Goal: Navigation & Orientation: Find specific page/section

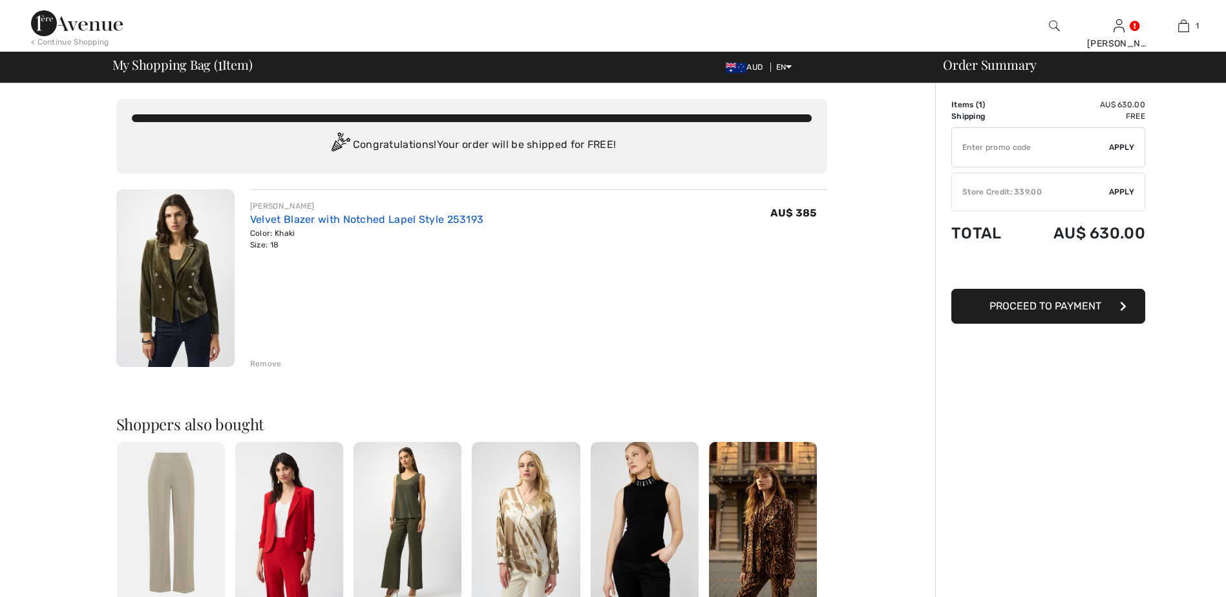
drag, startPoint x: 0, startPoint y: 0, endPoint x: 262, endPoint y: 218, distance: 340.6
click at [262, 218] on link "Velvet Blazer with Notched Lapel Style 253193" at bounding box center [367, 219] width 234 height 12
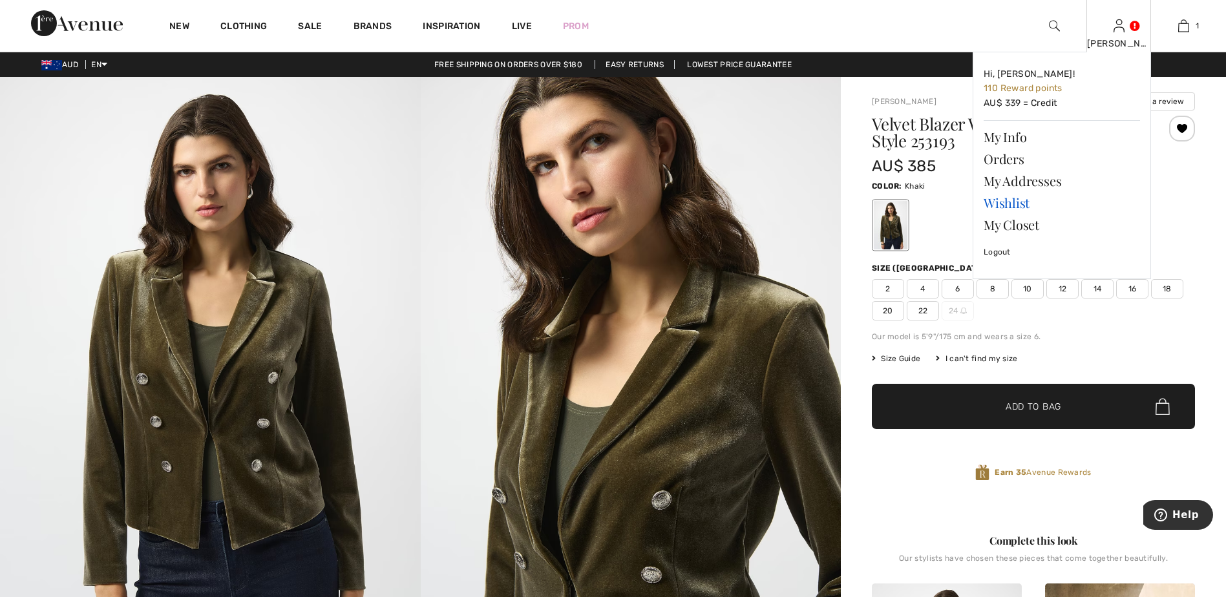
click at [1014, 200] on link "Wishlist" at bounding box center [1062, 203] width 156 height 22
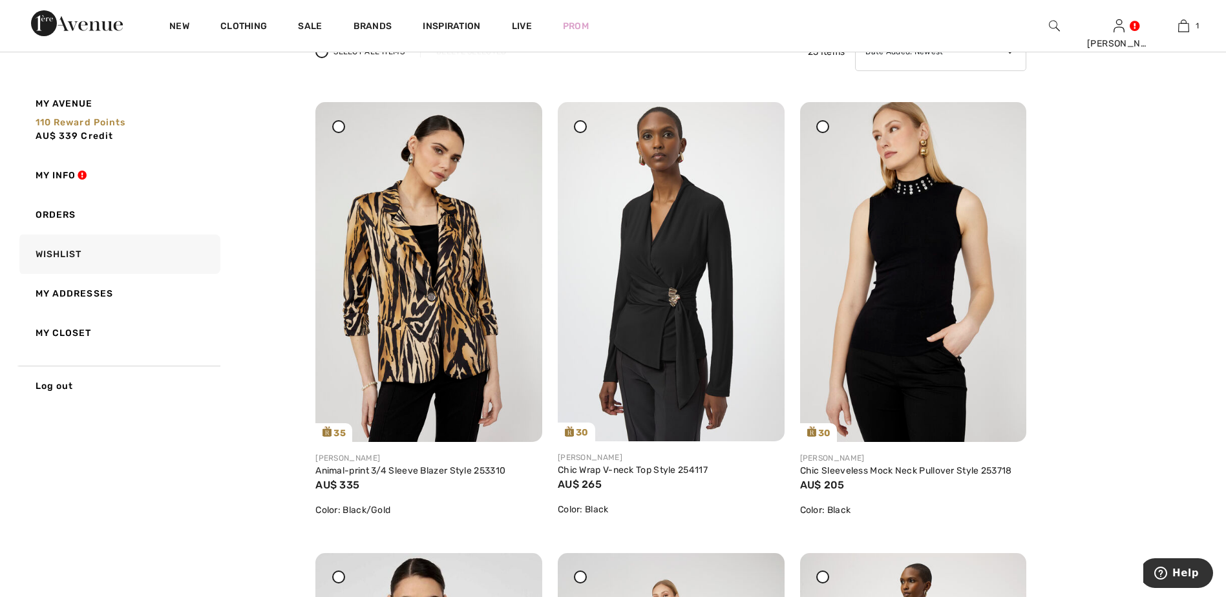
scroll to position [129, 0]
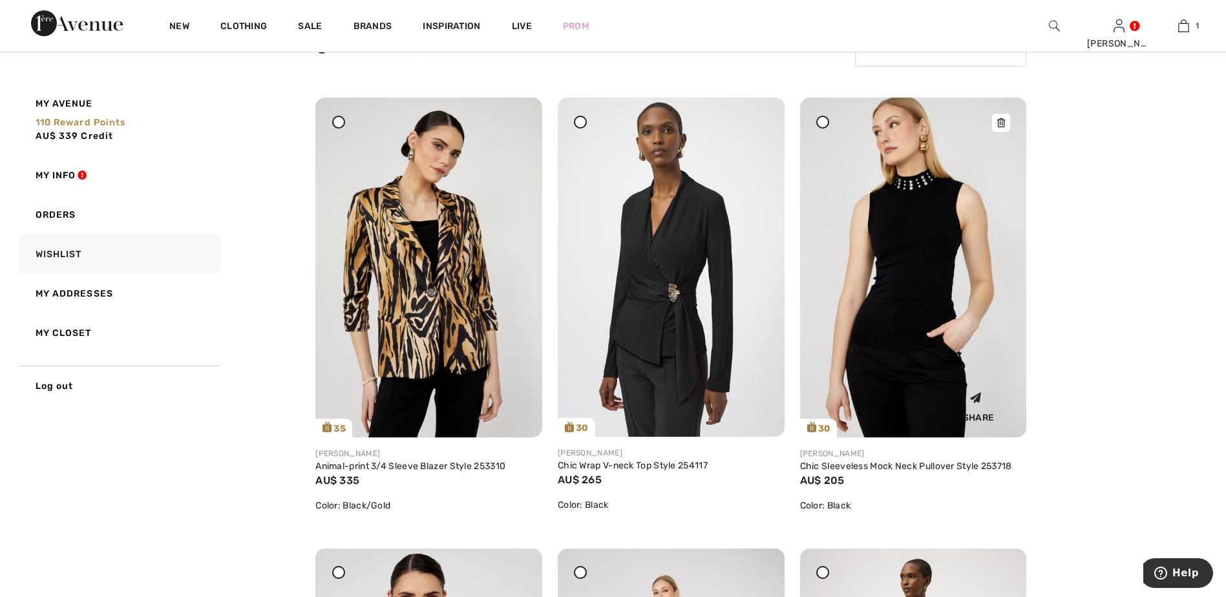
click at [965, 196] on img at bounding box center [913, 268] width 227 height 340
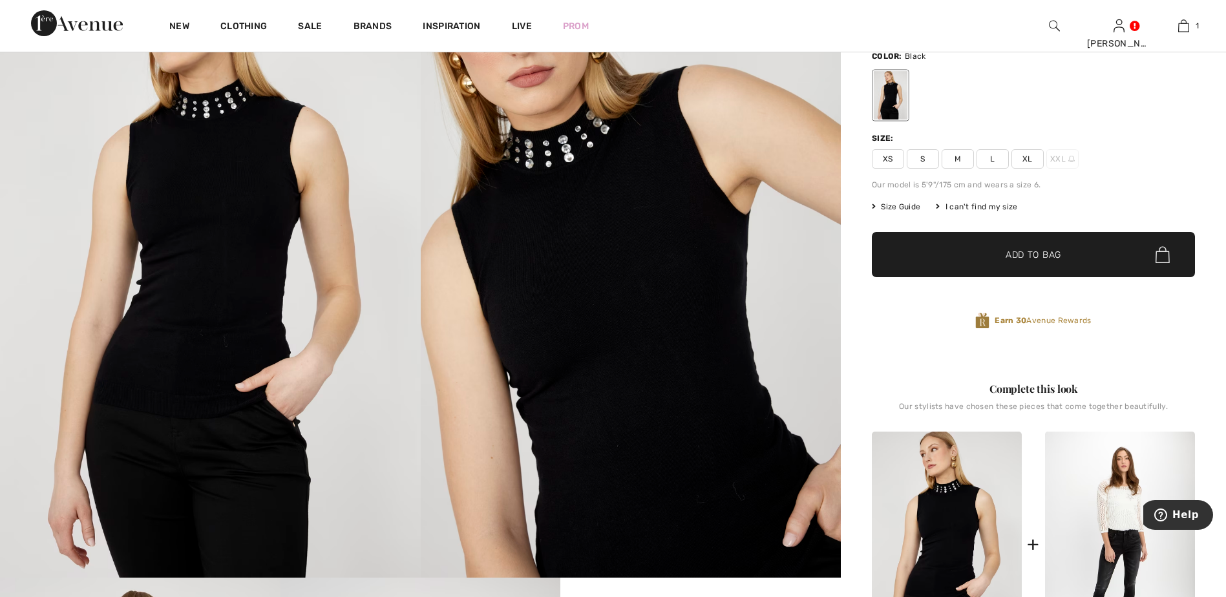
scroll to position [129, 0]
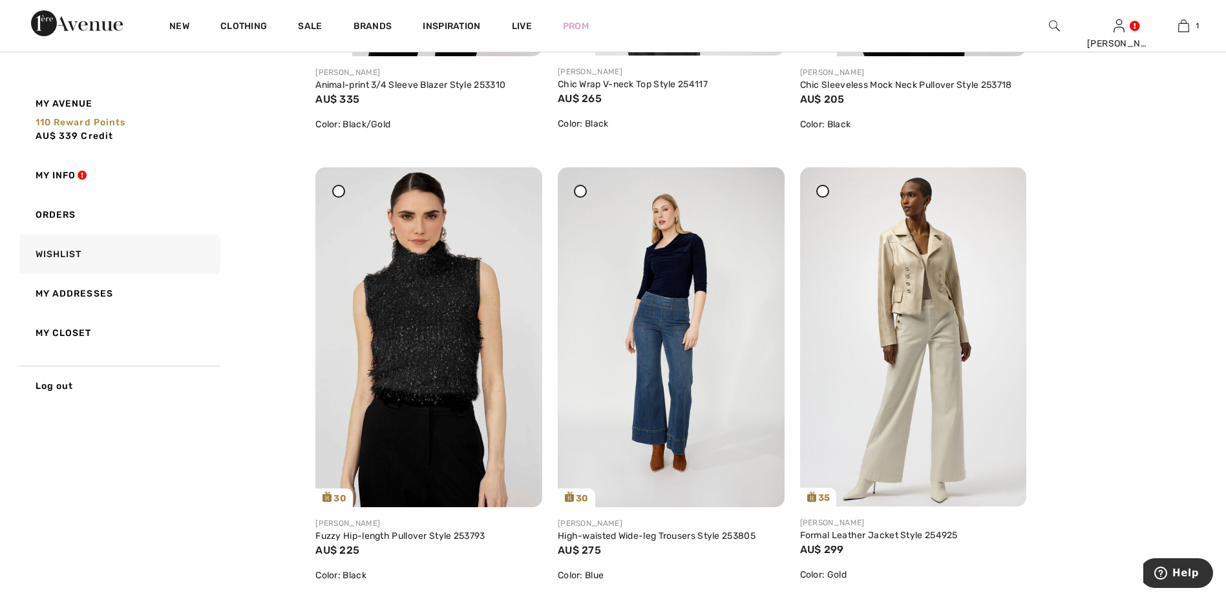
scroll to position [582, 0]
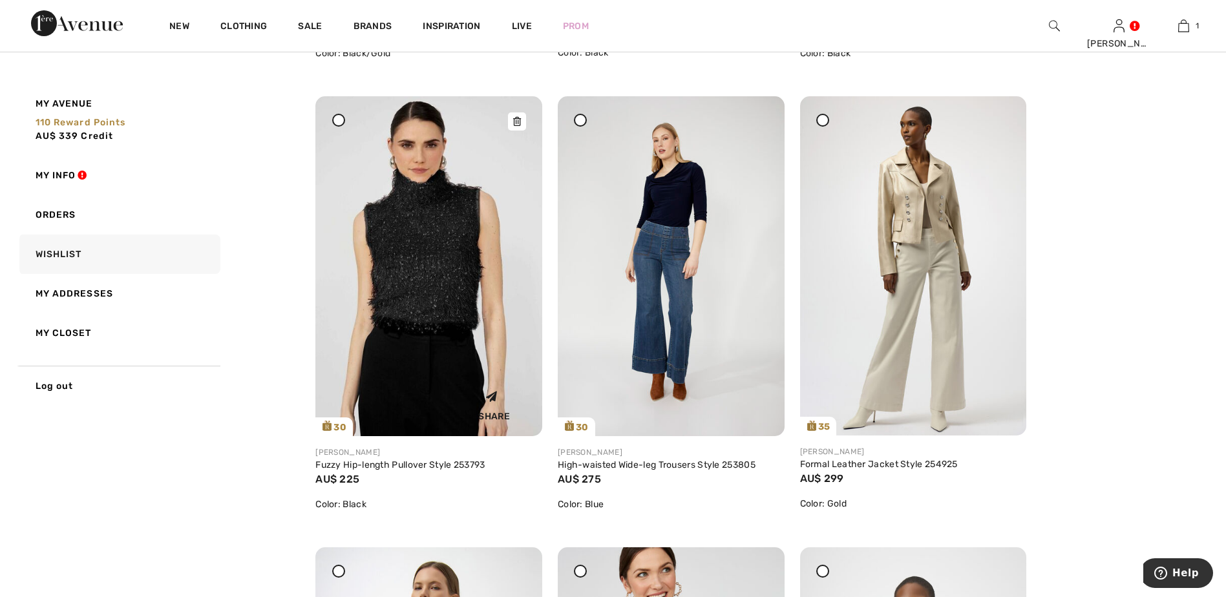
click at [458, 270] on img at bounding box center [428, 266] width 227 height 340
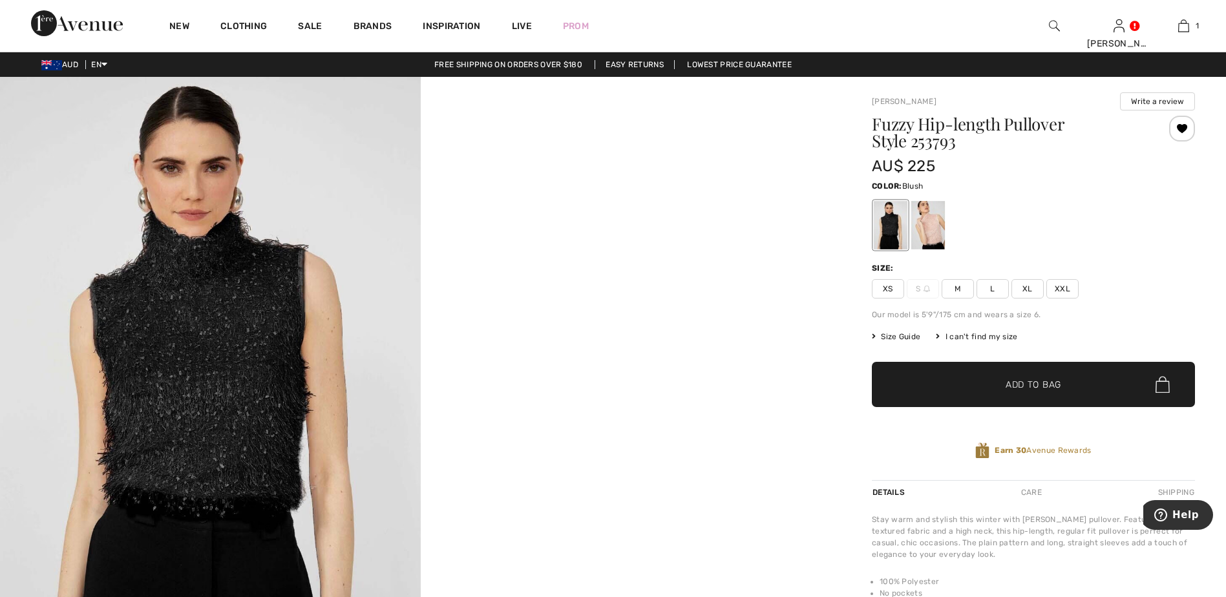
click at [930, 229] on div at bounding box center [929, 225] width 34 height 48
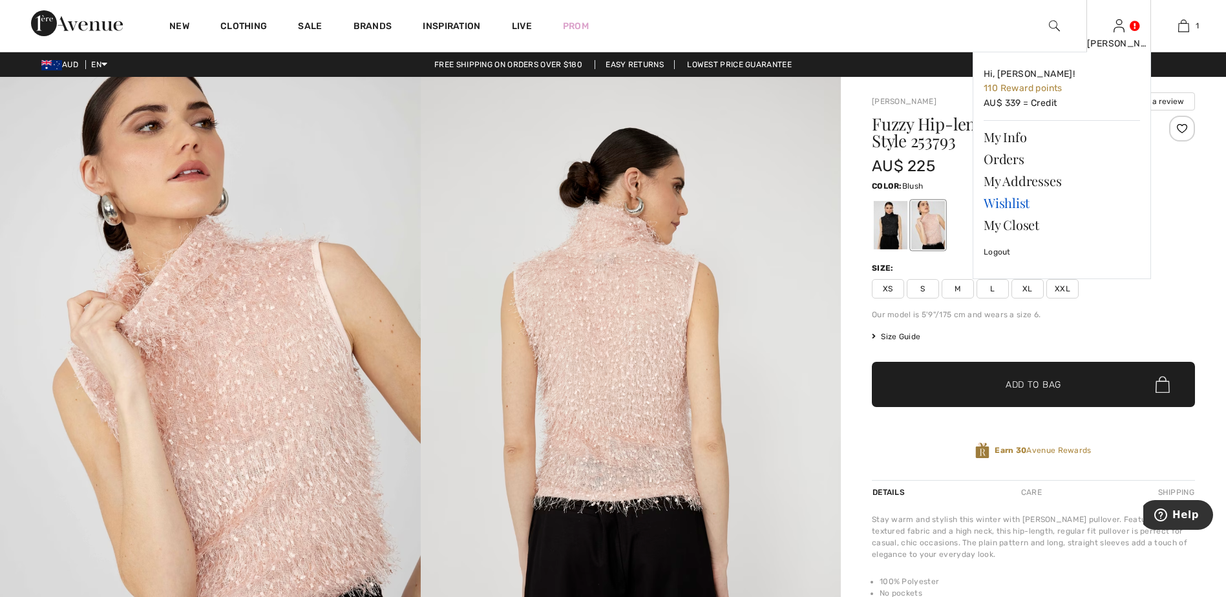
click at [1006, 201] on link "Wishlist" at bounding box center [1062, 203] width 156 height 22
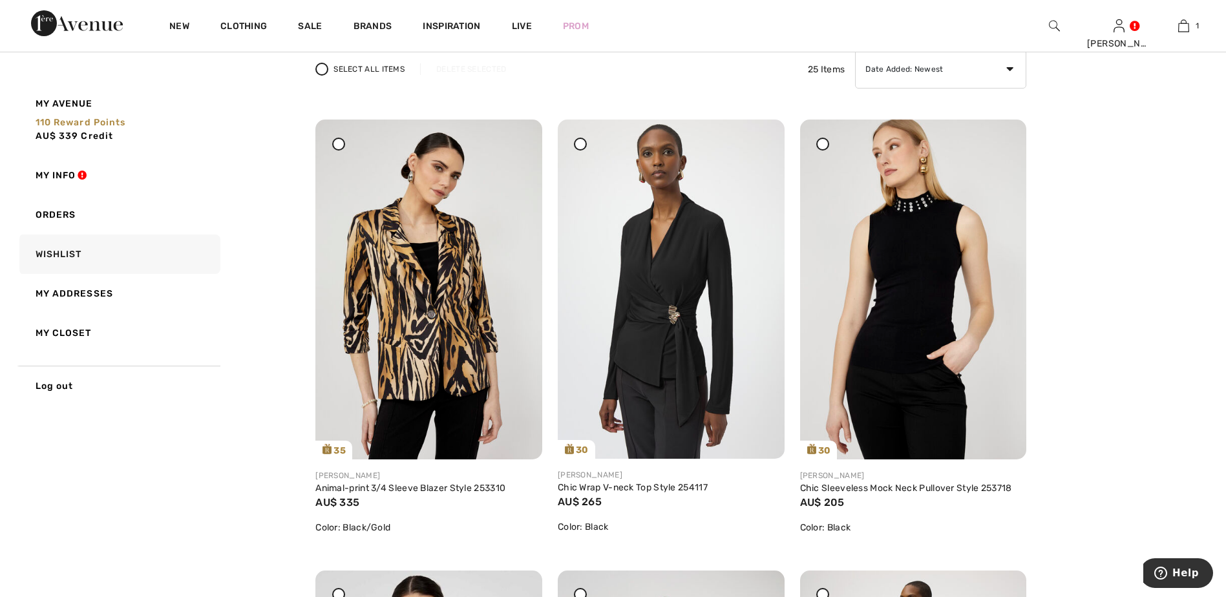
scroll to position [65, 0]
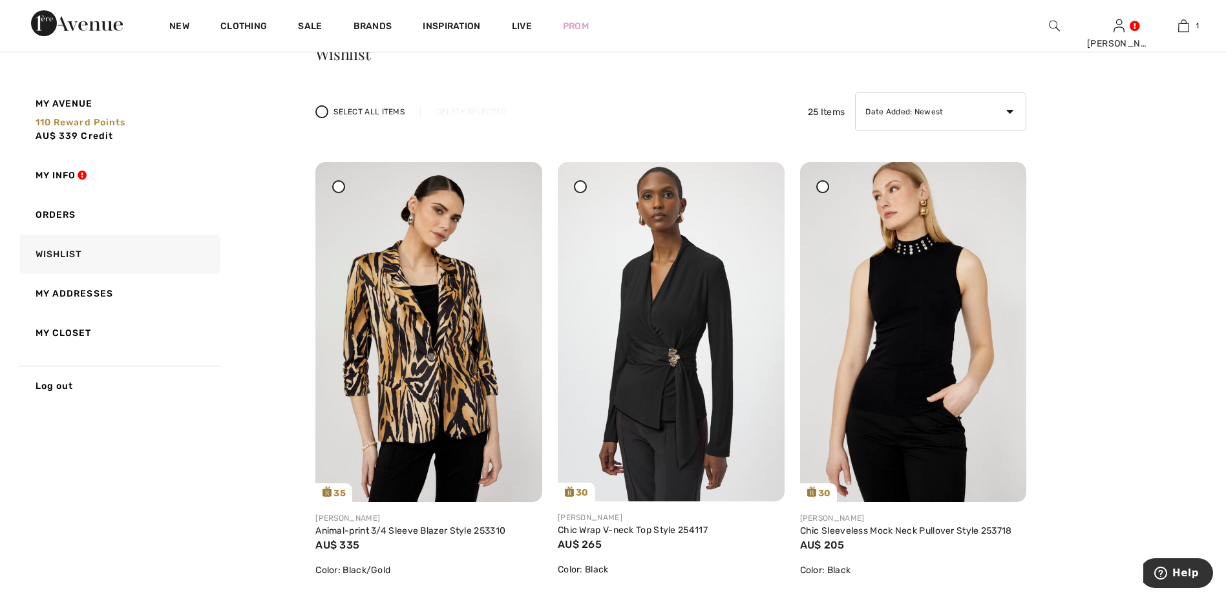
drag, startPoint x: 1005, startPoint y: 191, endPoint x: 692, endPoint y: 39, distance: 347.8
click at [1005, 176] on icon at bounding box center [1001, 171] width 8 height 9
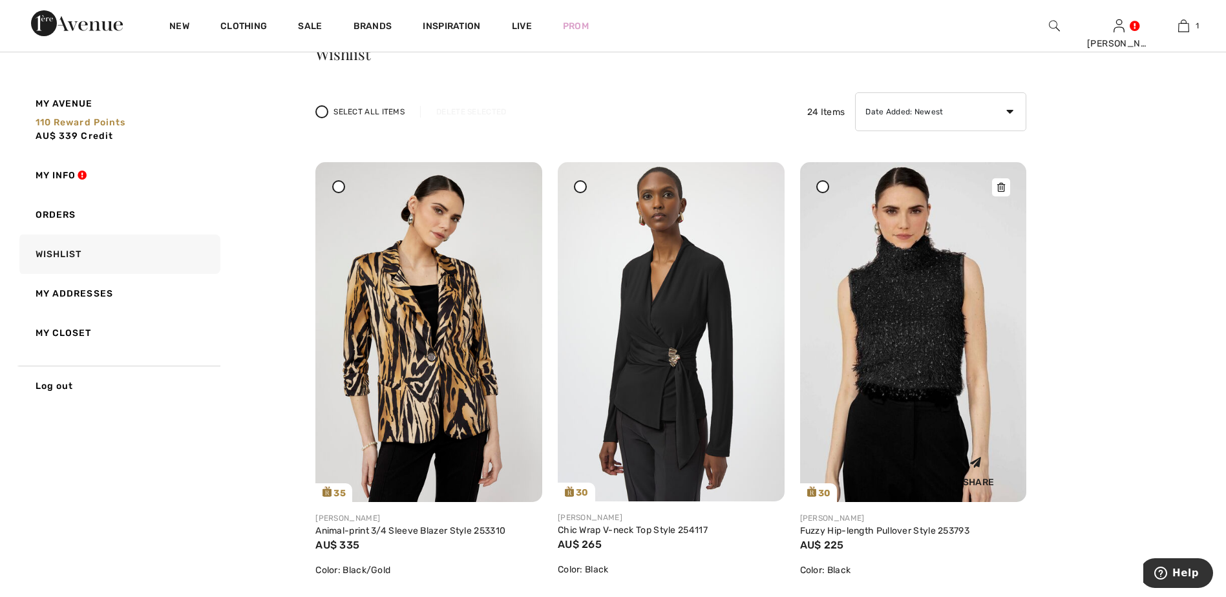
click at [1006, 186] on div at bounding box center [1001, 187] width 18 height 18
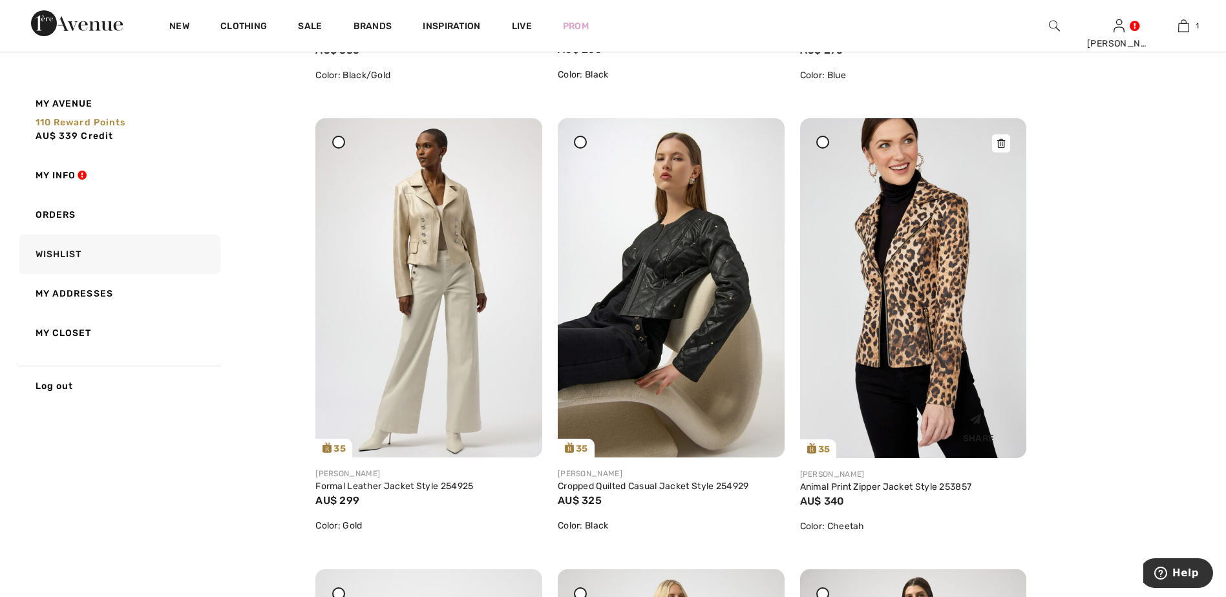
scroll to position [582, 0]
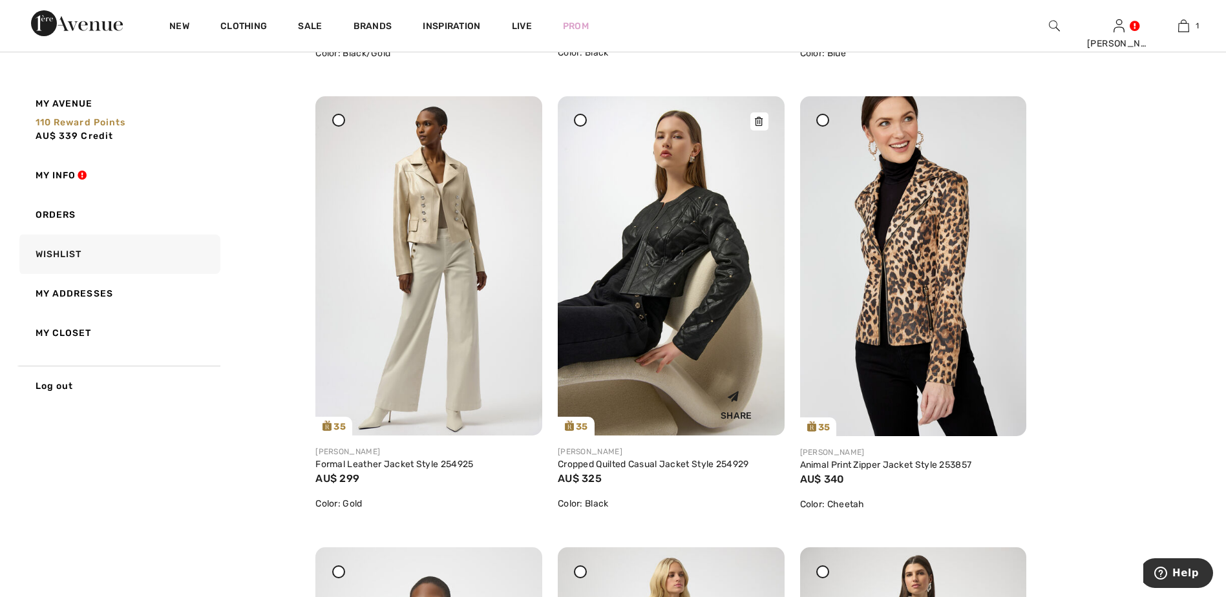
click at [664, 272] on img at bounding box center [671, 265] width 227 height 339
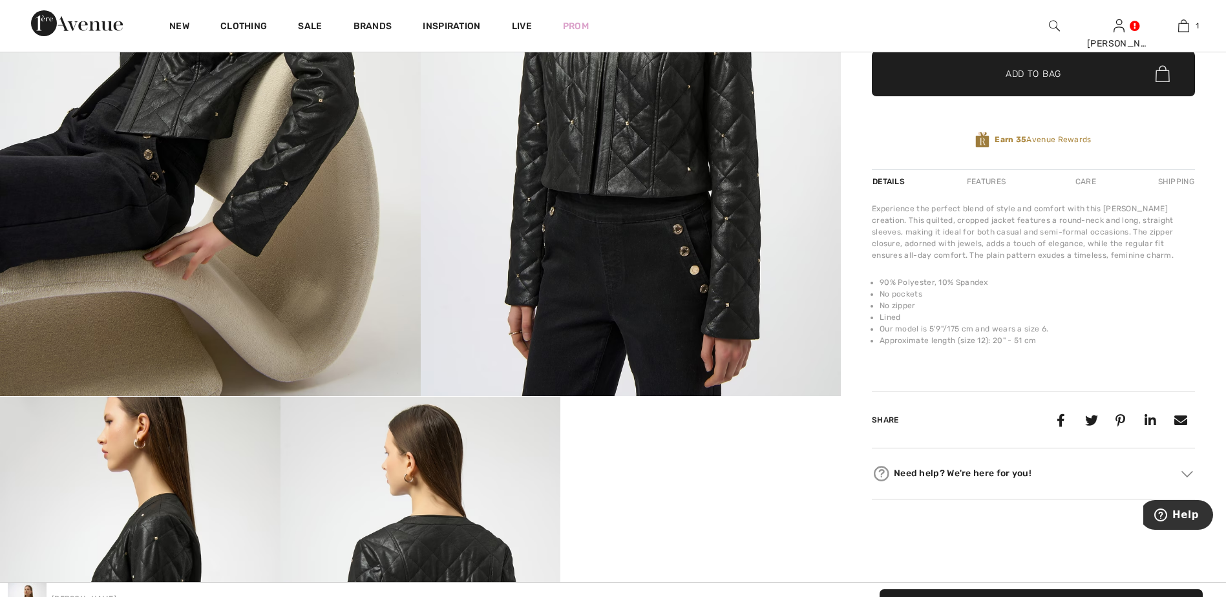
scroll to position [129, 0]
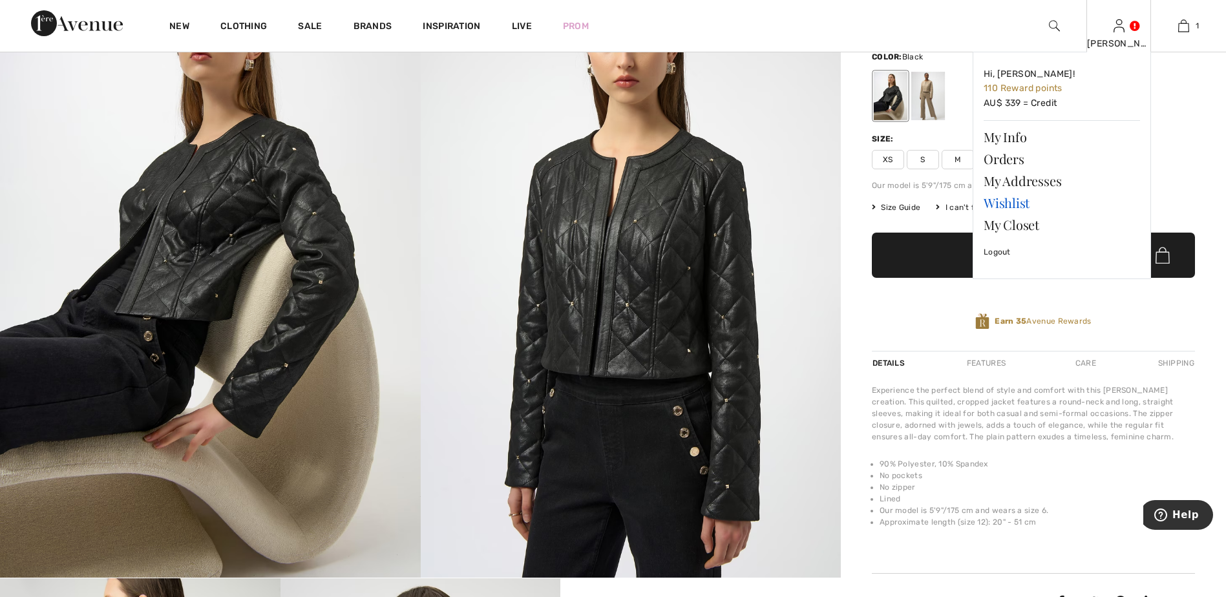
click at [1012, 202] on link "Wishlist" at bounding box center [1062, 203] width 156 height 22
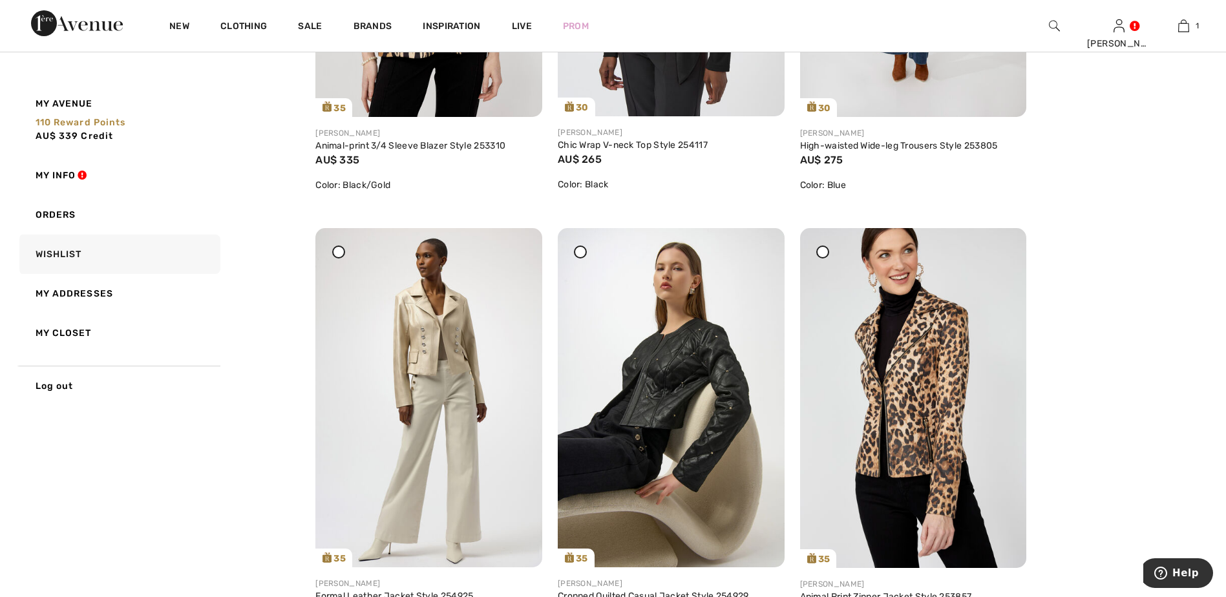
scroll to position [453, 0]
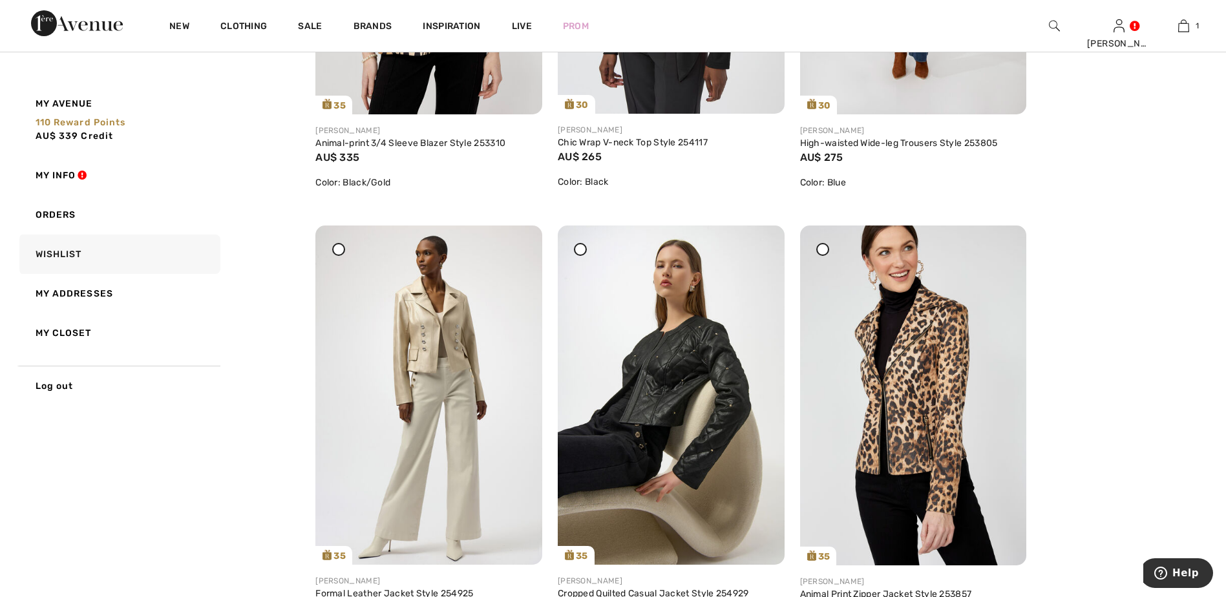
drag, startPoint x: 756, startPoint y: 250, endPoint x: 689, endPoint y: 34, distance: 225.9
click at [756, 239] on icon at bounding box center [759, 234] width 8 height 9
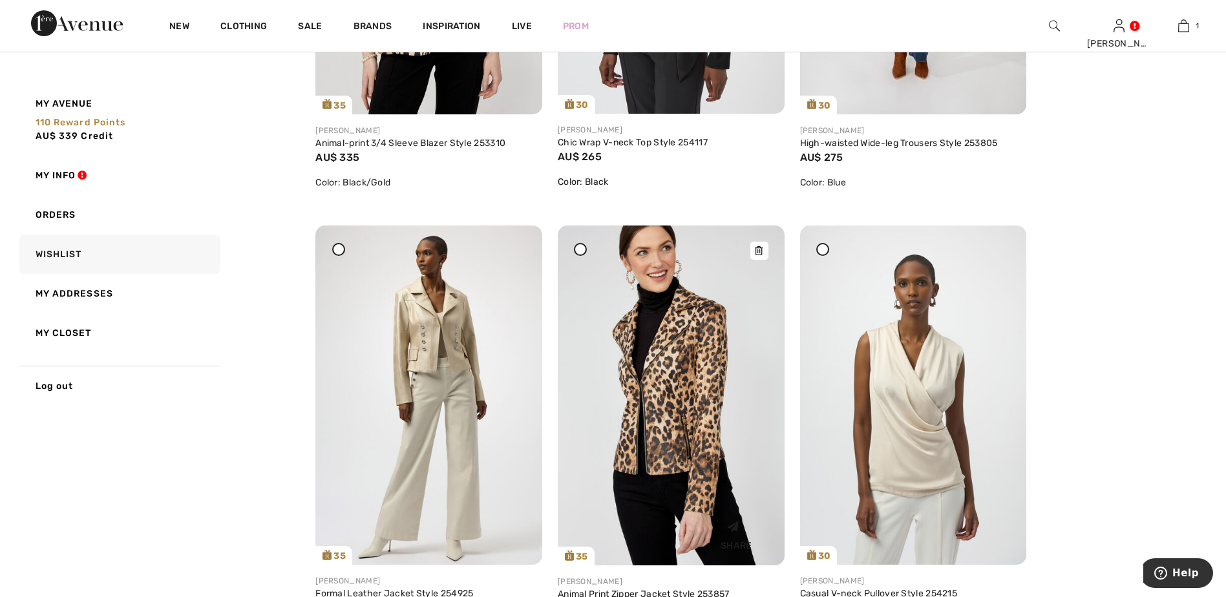
click at [642, 348] on img at bounding box center [671, 396] width 227 height 340
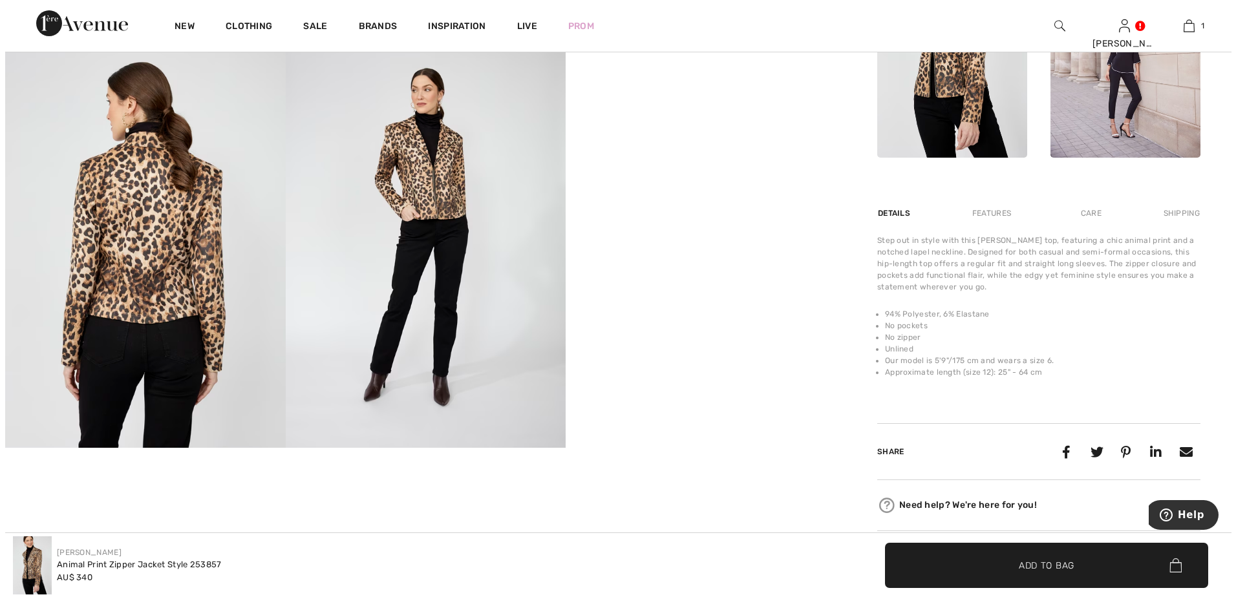
scroll to position [646, 0]
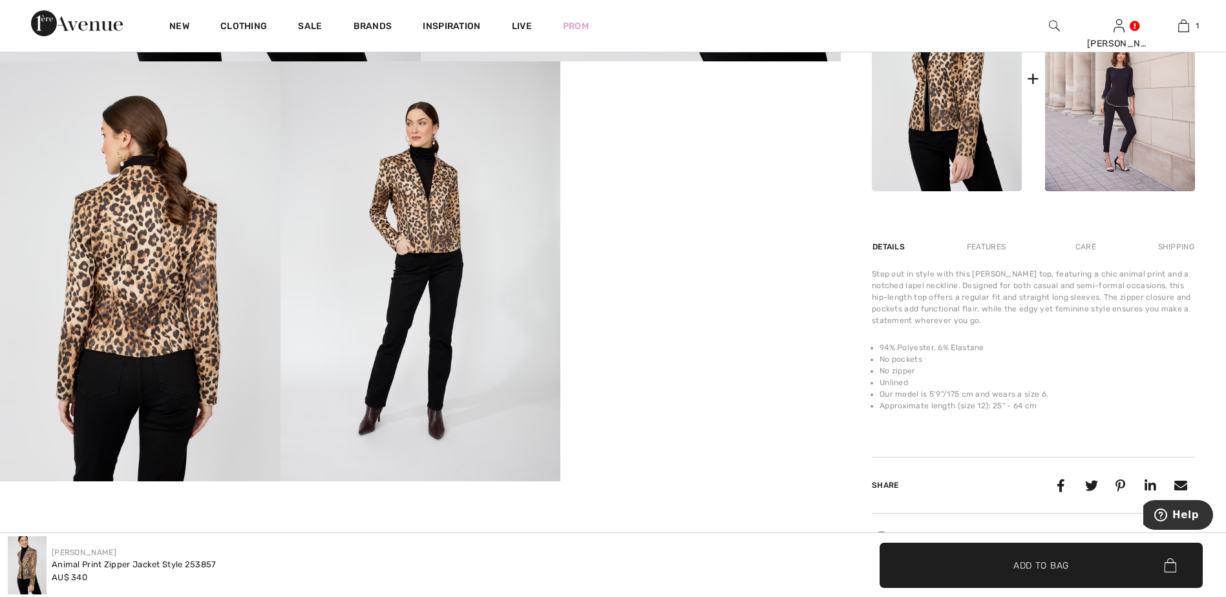
click at [745, 202] on video "Your browser does not support the video tag." at bounding box center [700, 131] width 281 height 140
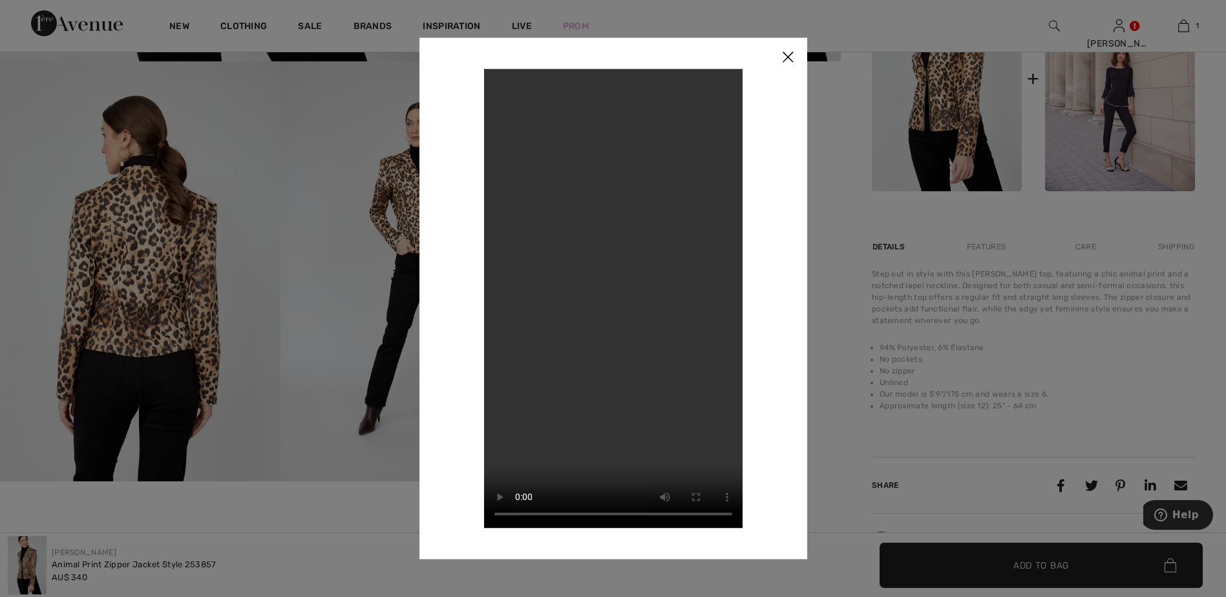
click at [793, 58] on img at bounding box center [788, 57] width 39 height 40
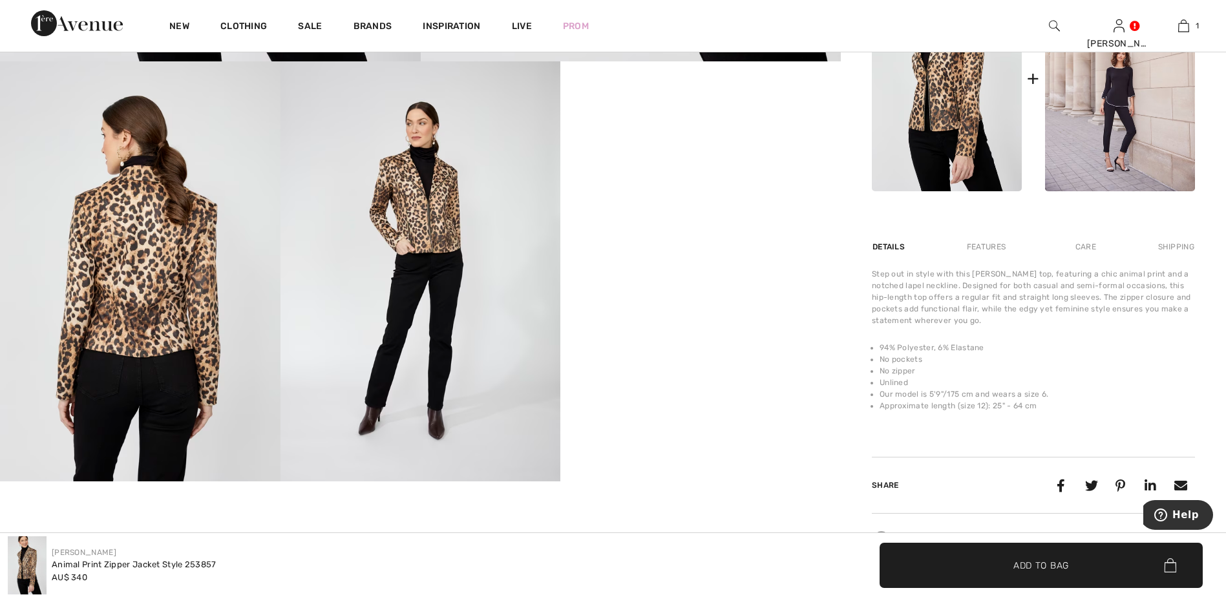
click at [433, 254] on img at bounding box center [421, 271] width 281 height 420
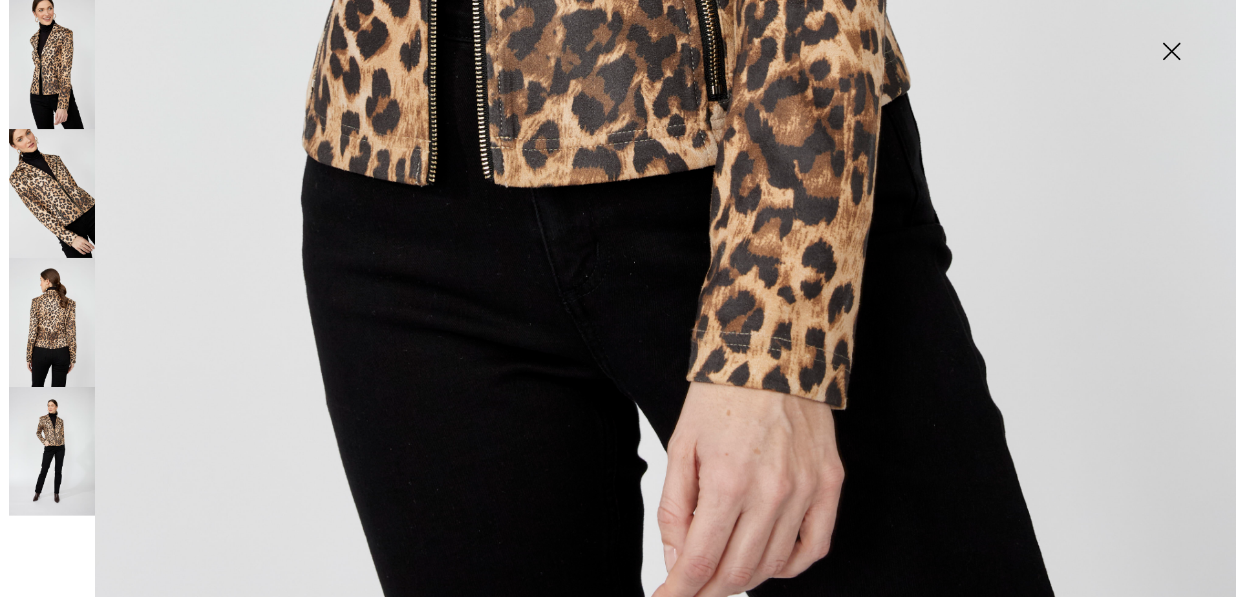
scroll to position [984, 0]
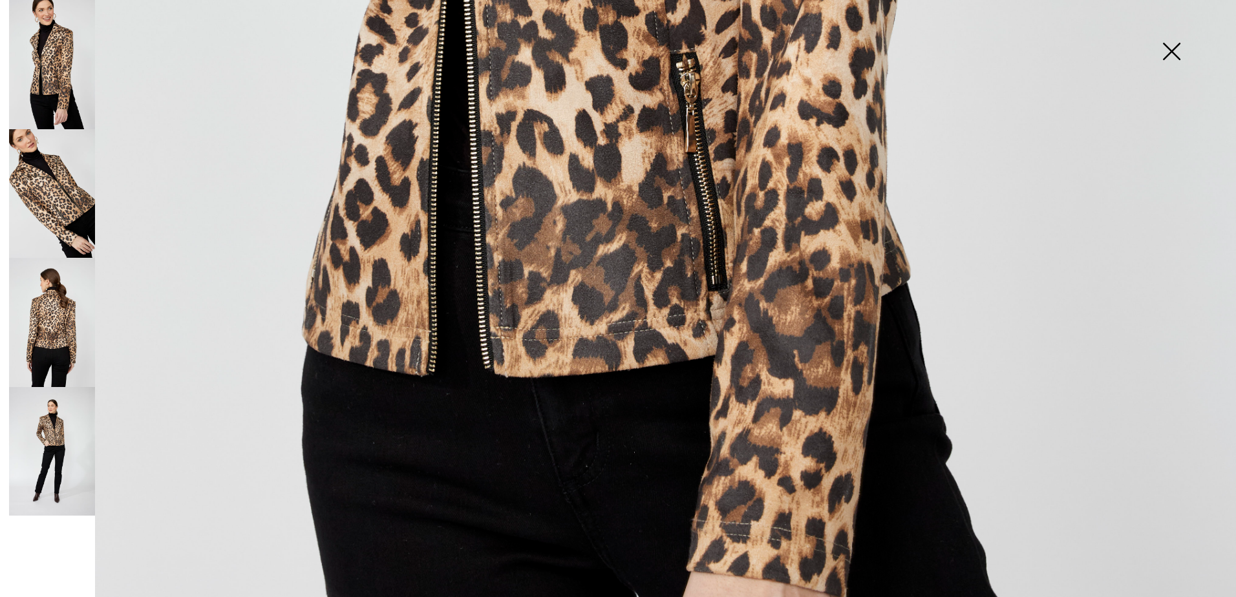
click at [39, 164] on img at bounding box center [52, 193] width 86 height 129
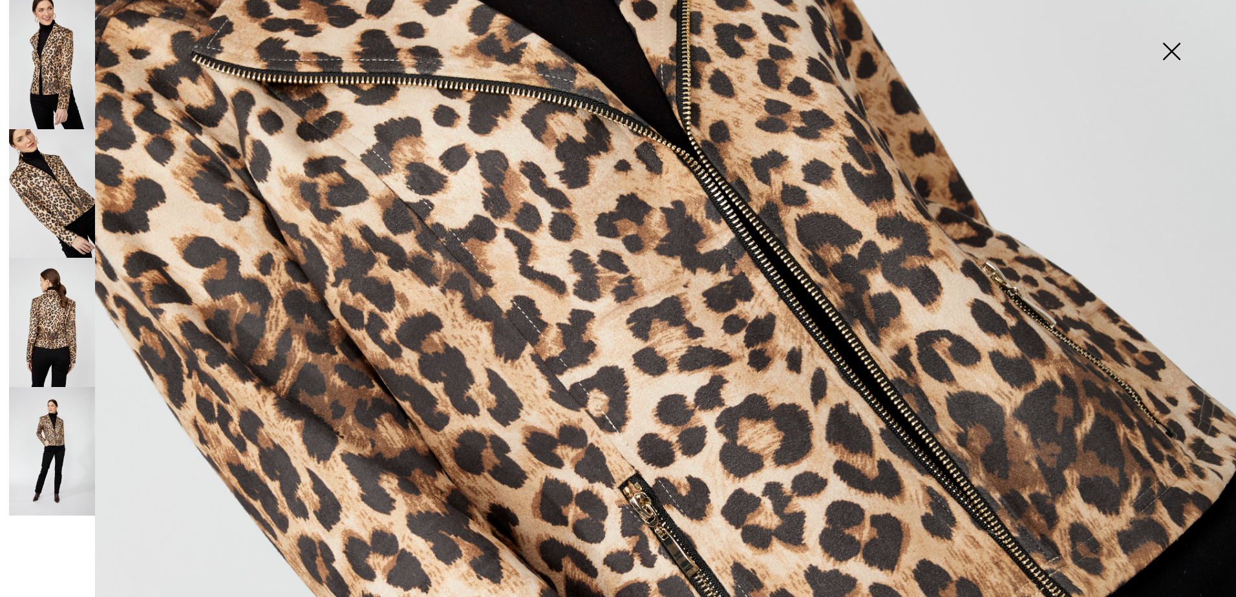
scroll to position [596, 0]
click at [67, 329] on img at bounding box center [52, 322] width 86 height 129
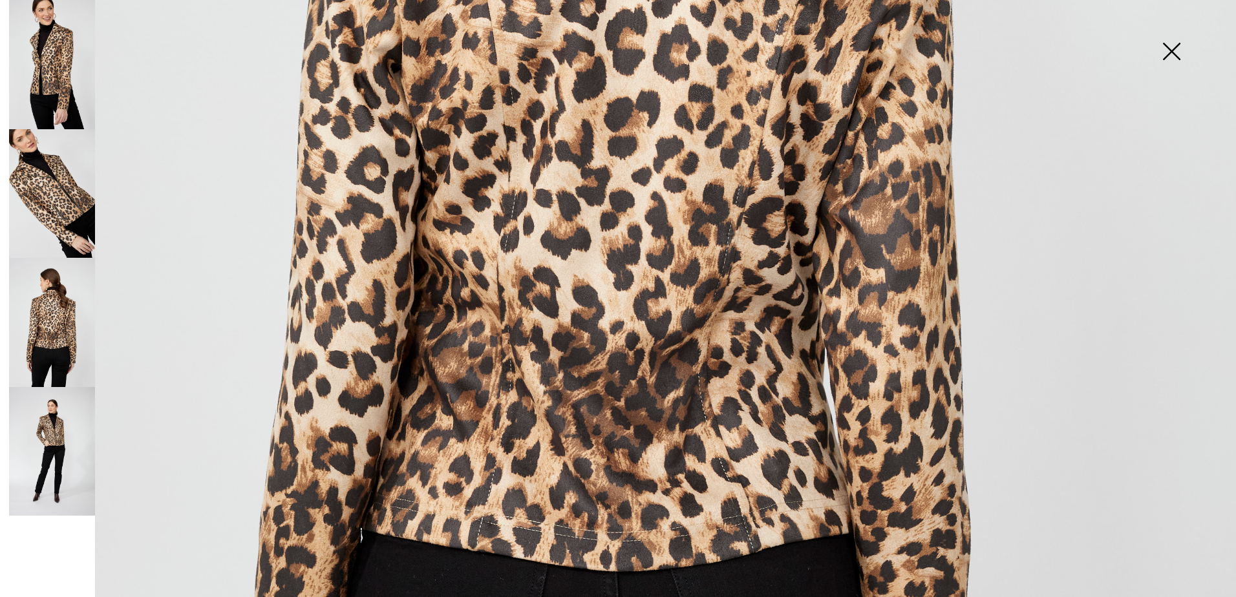
scroll to position [725, 0]
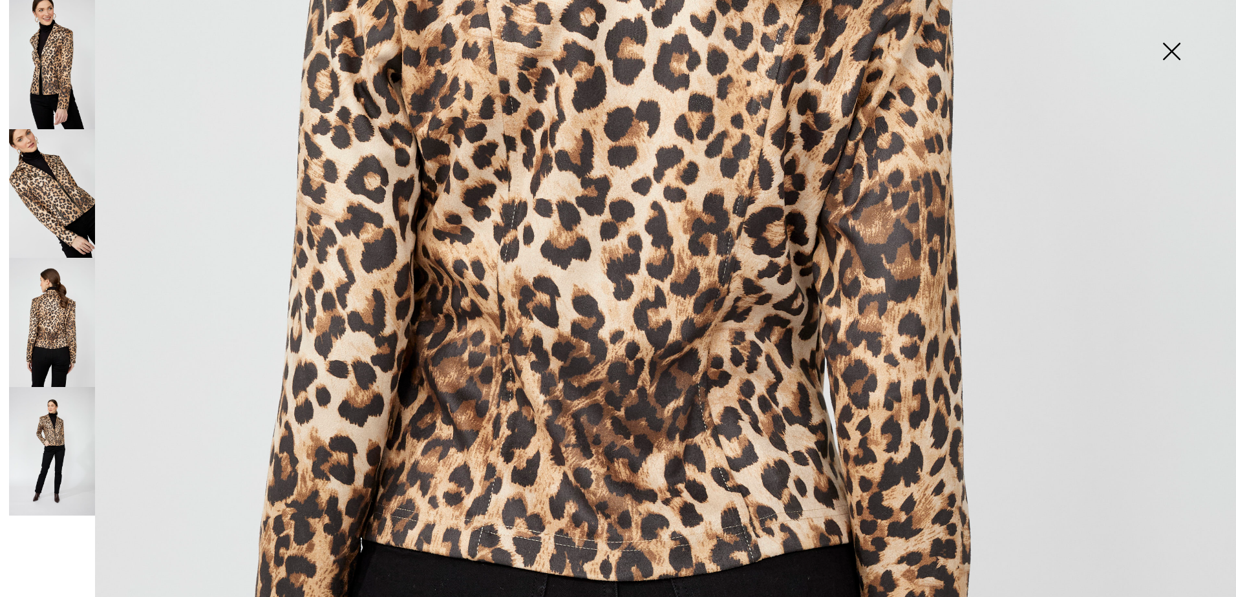
click at [48, 430] on img at bounding box center [52, 451] width 86 height 129
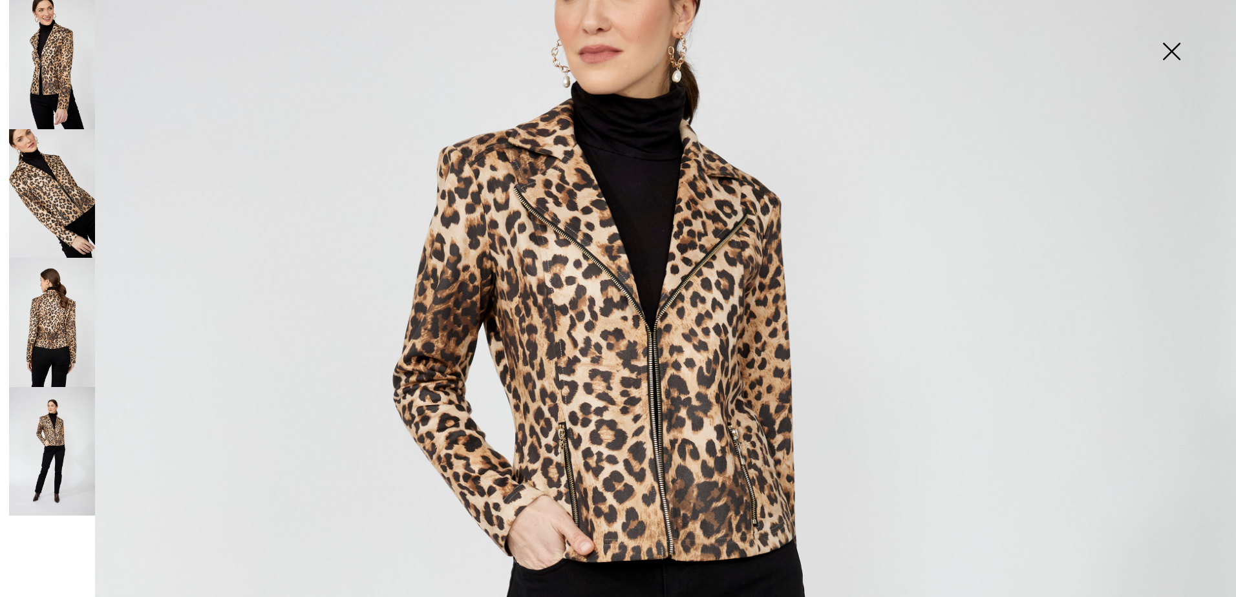
scroll to position [208, 0]
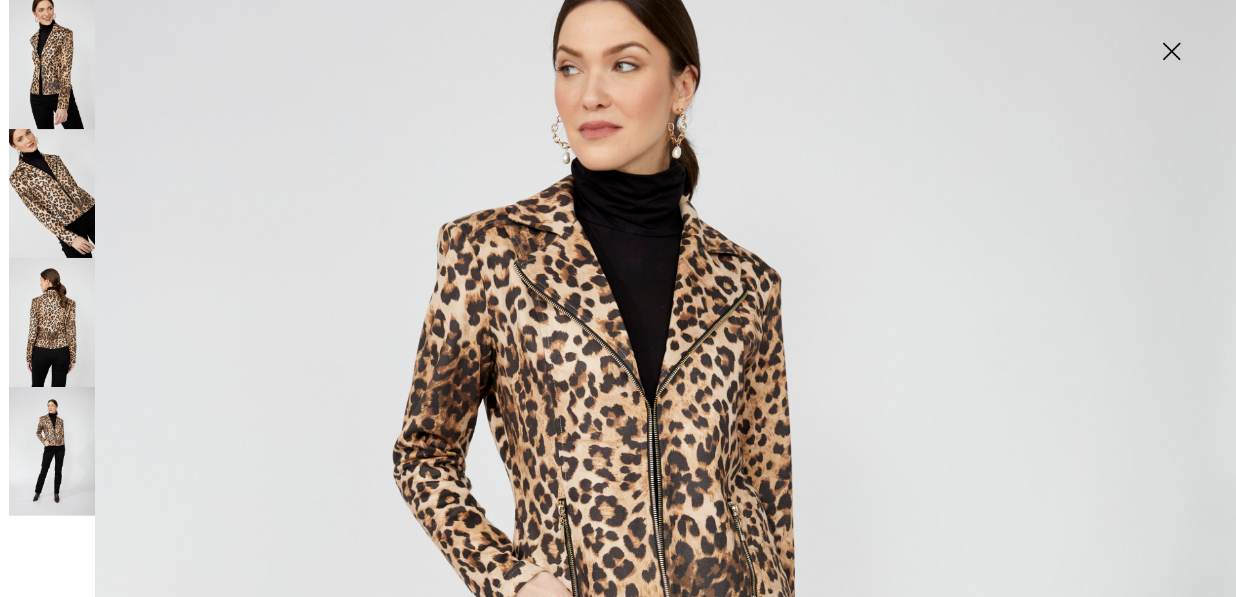
click at [66, 80] on img at bounding box center [52, 64] width 86 height 129
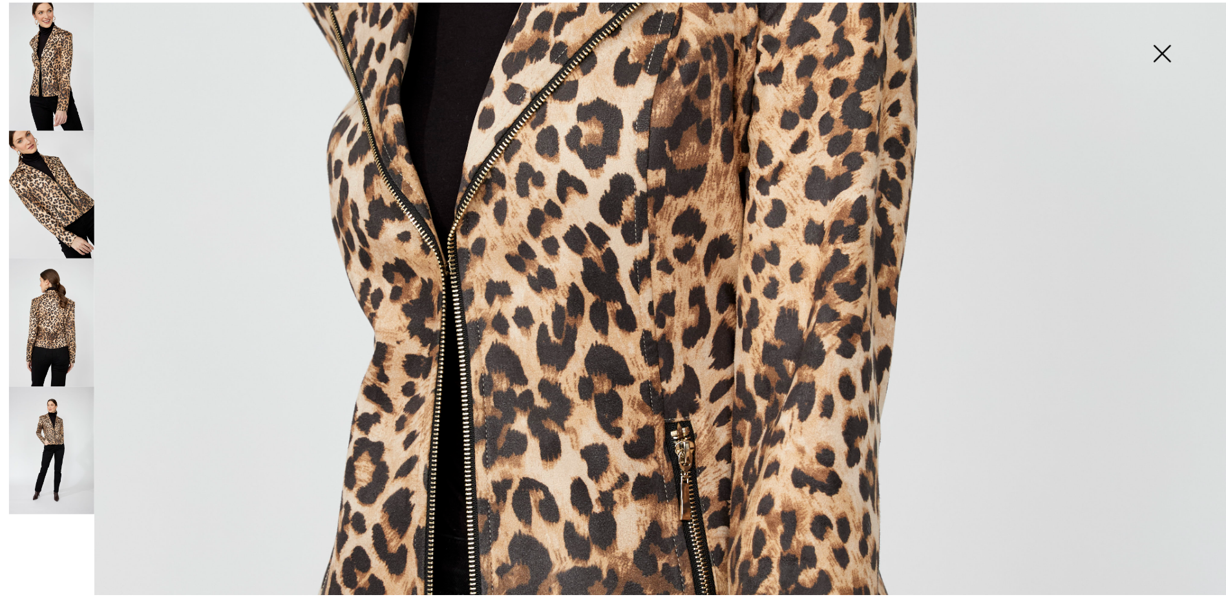
scroll to position [596, 0]
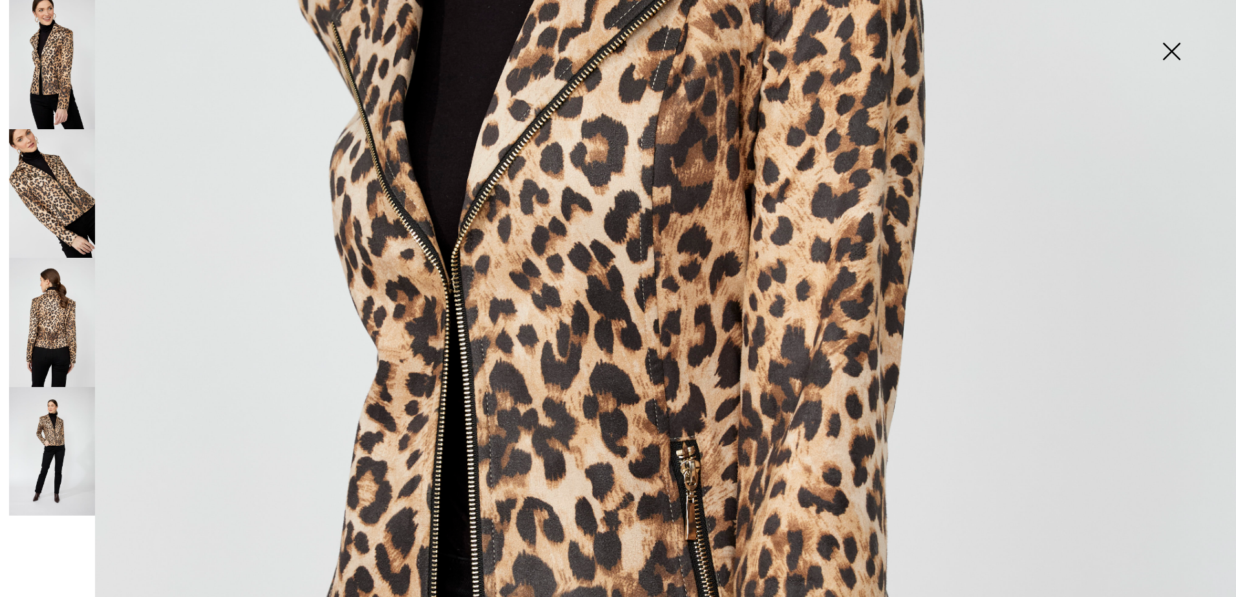
click at [1166, 44] on img at bounding box center [1171, 52] width 65 height 67
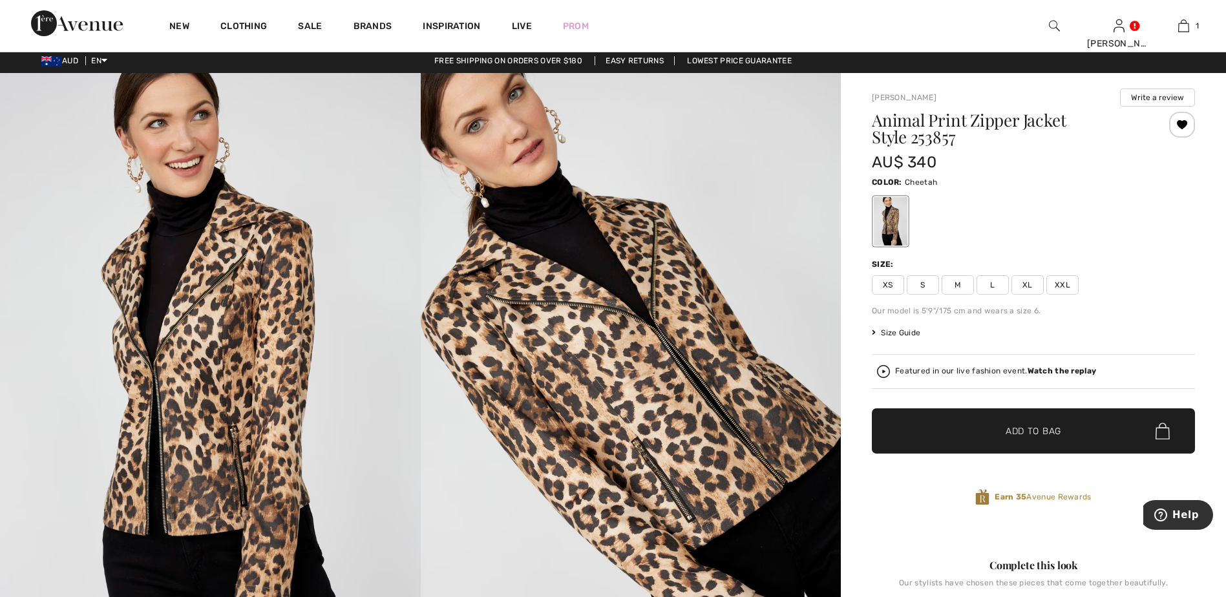
scroll to position [0, 0]
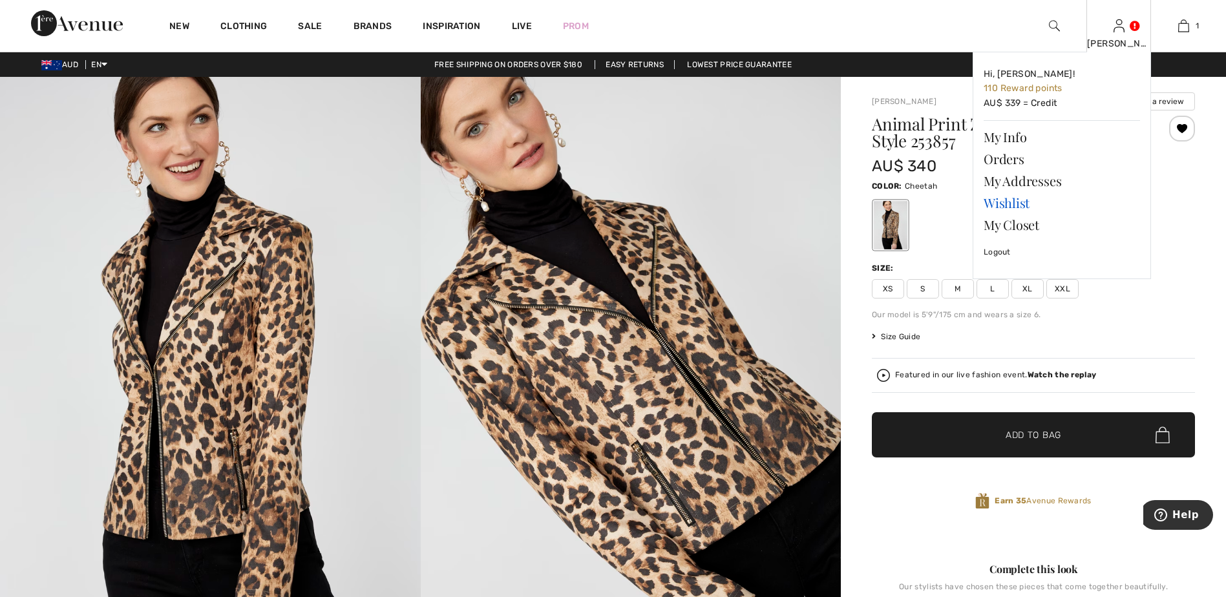
click at [1020, 202] on link "Wishlist" at bounding box center [1062, 203] width 156 height 22
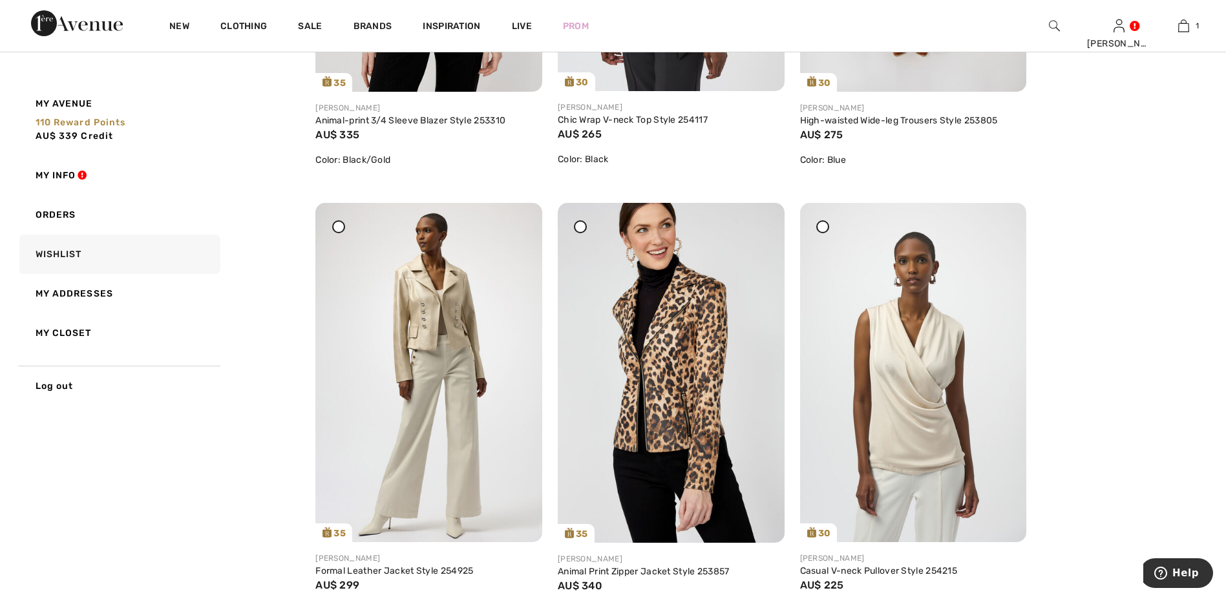
scroll to position [582, 0]
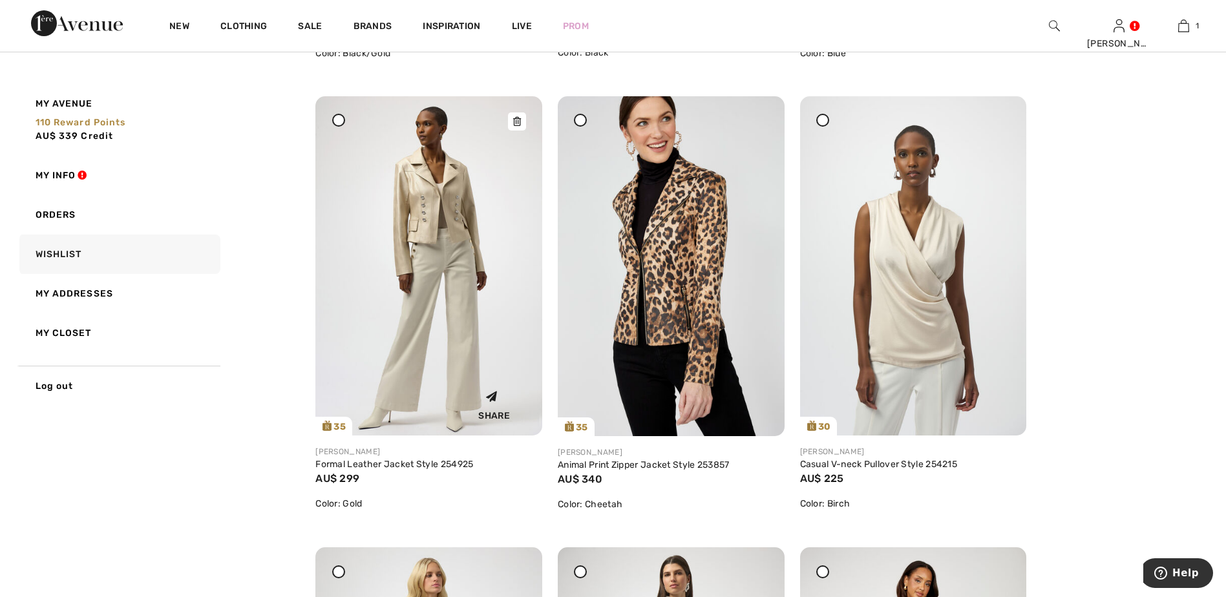
click at [493, 303] on img at bounding box center [428, 265] width 227 height 339
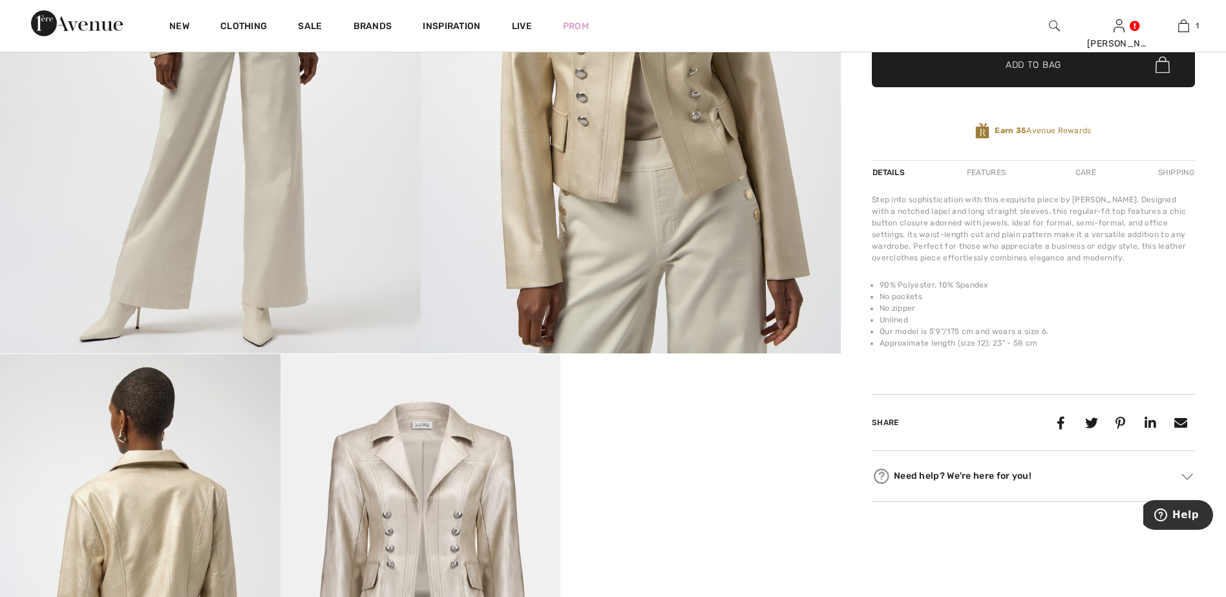
scroll to position [323, 0]
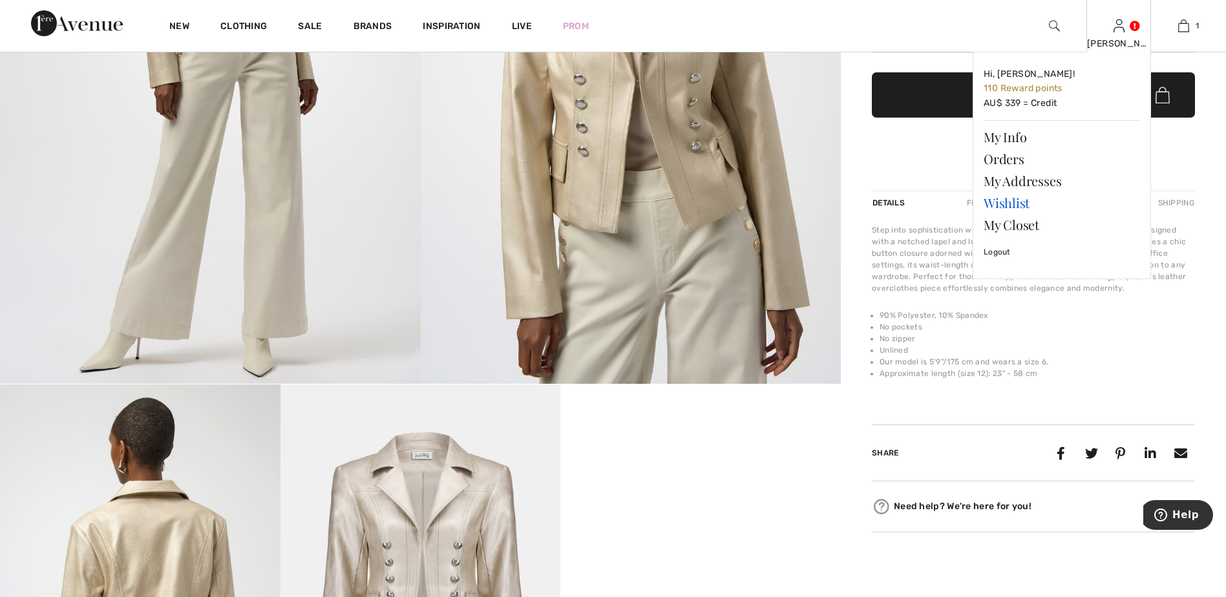
click at [1008, 200] on link "Wishlist" at bounding box center [1062, 203] width 156 height 22
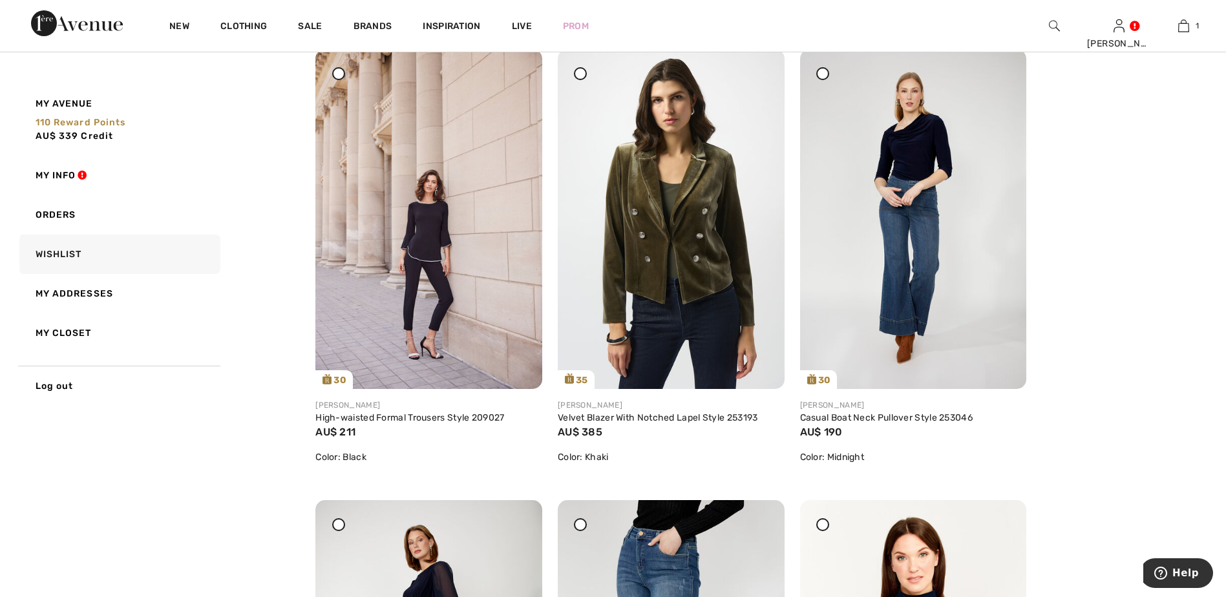
scroll to position [1551, 0]
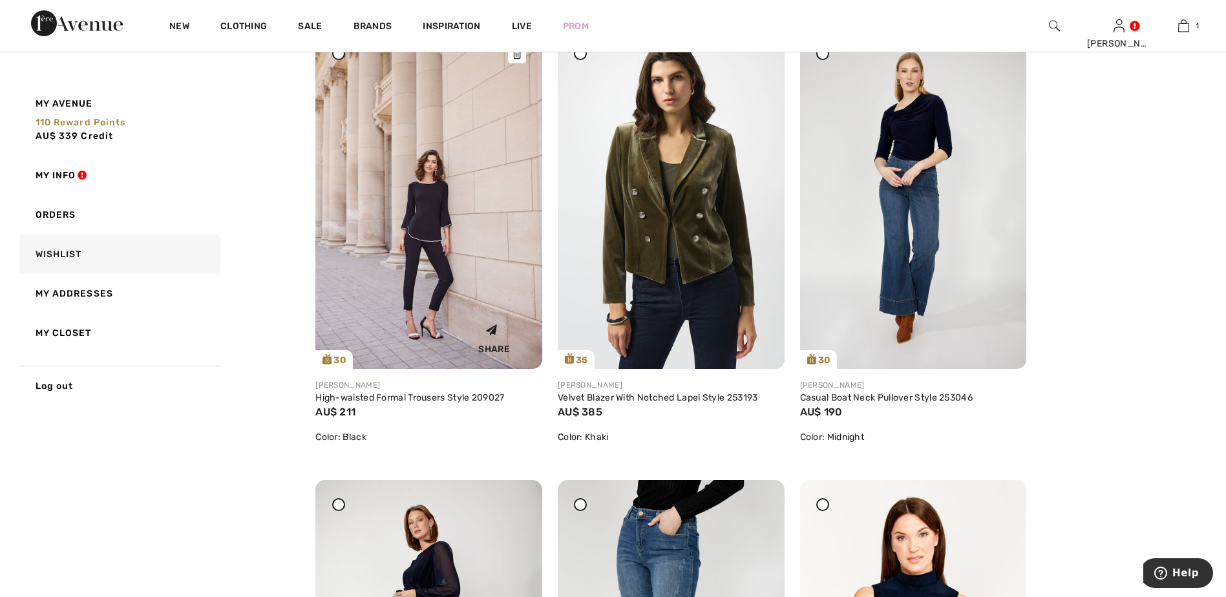
click at [406, 233] on img at bounding box center [428, 199] width 227 height 340
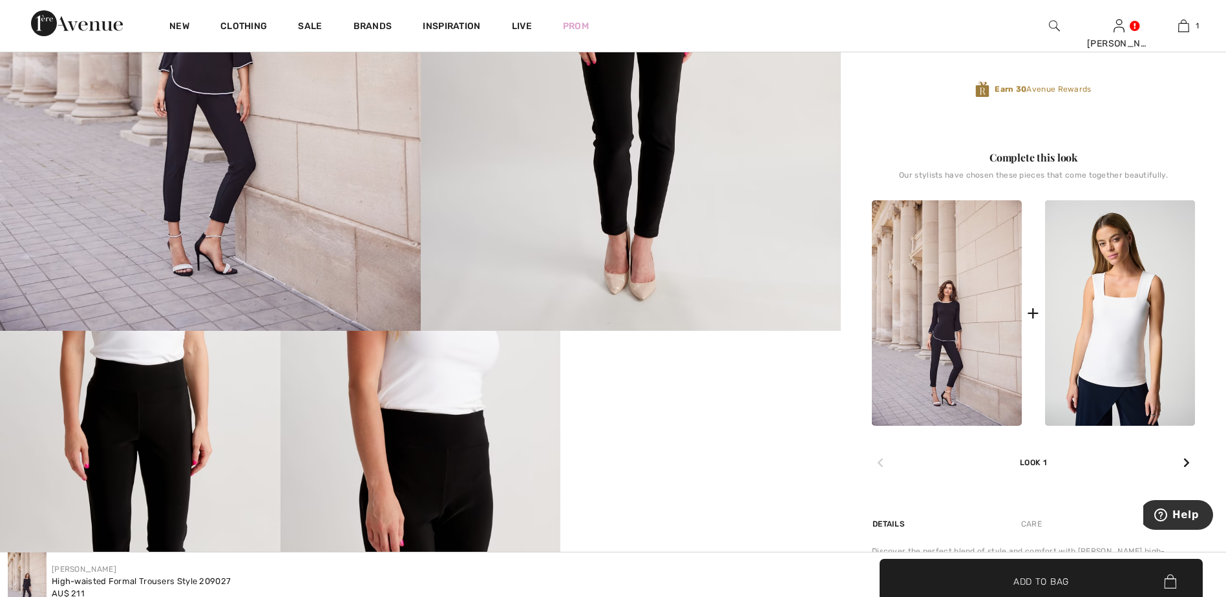
scroll to position [323, 0]
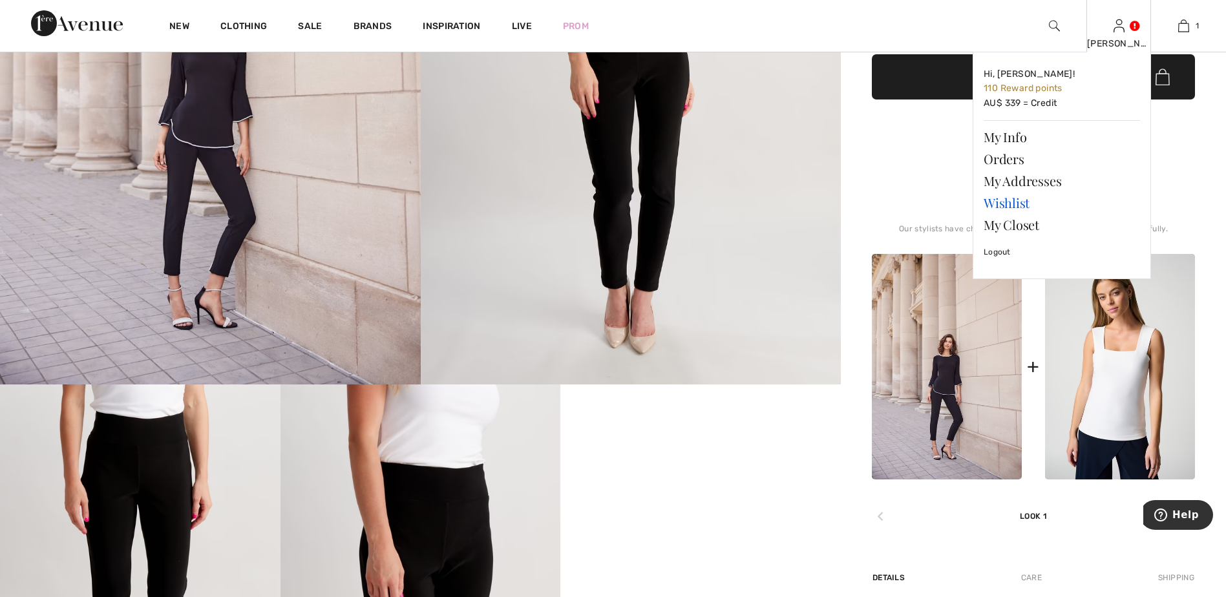
click at [1021, 202] on link "Wishlist" at bounding box center [1062, 203] width 156 height 22
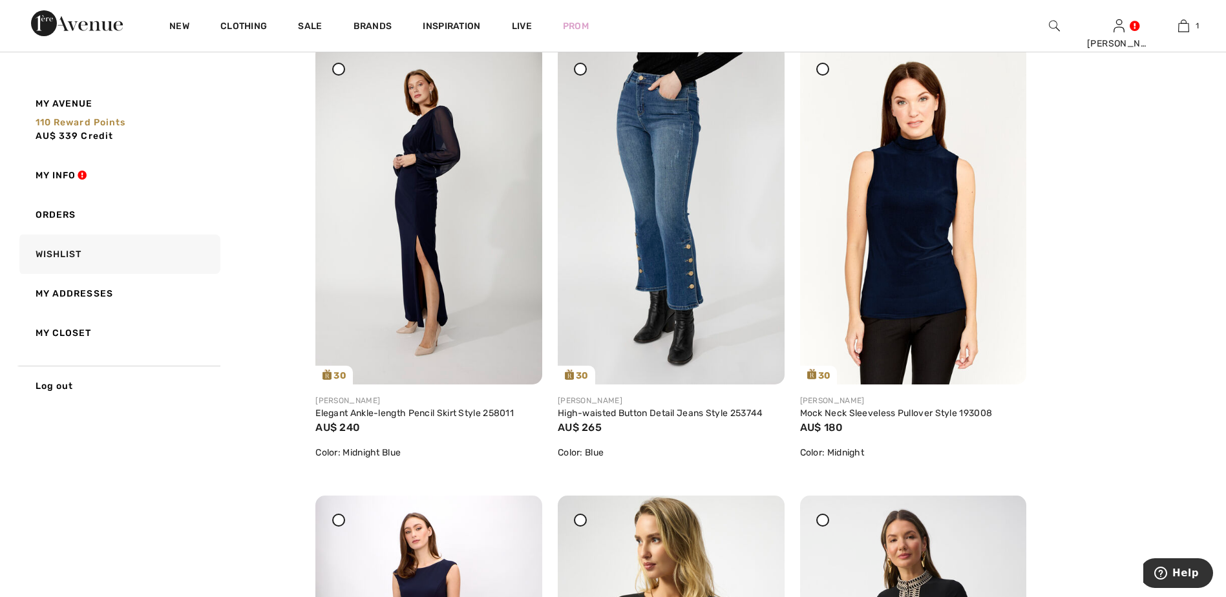
scroll to position [2004, 0]
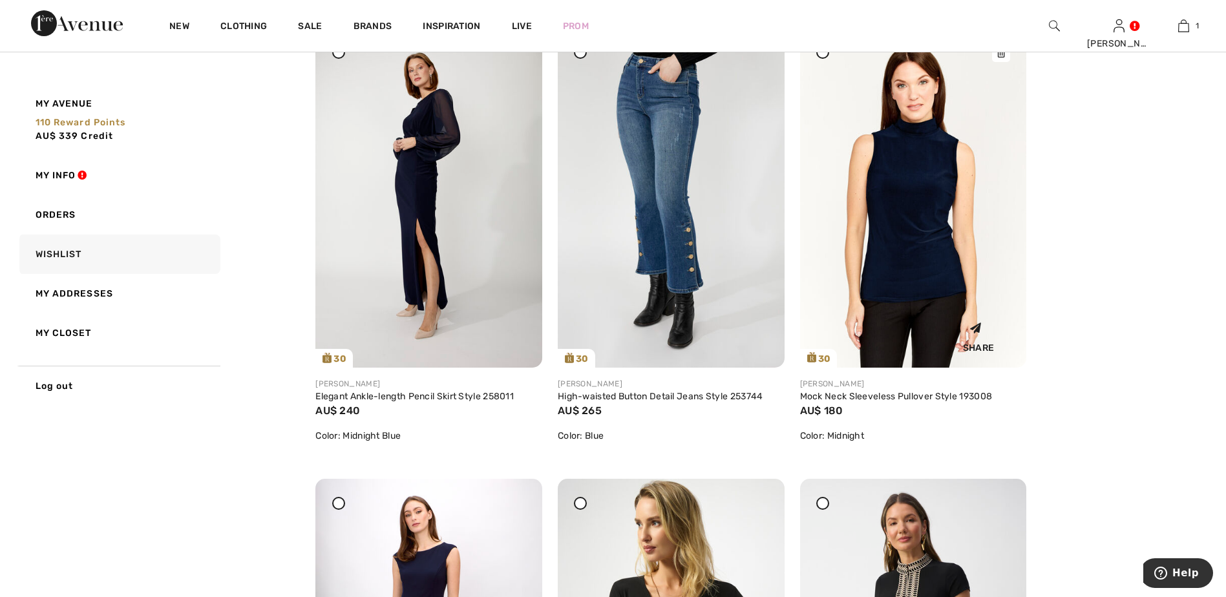
click at [982, 248] on img at bounding box center [913, 197] width 227 height 339
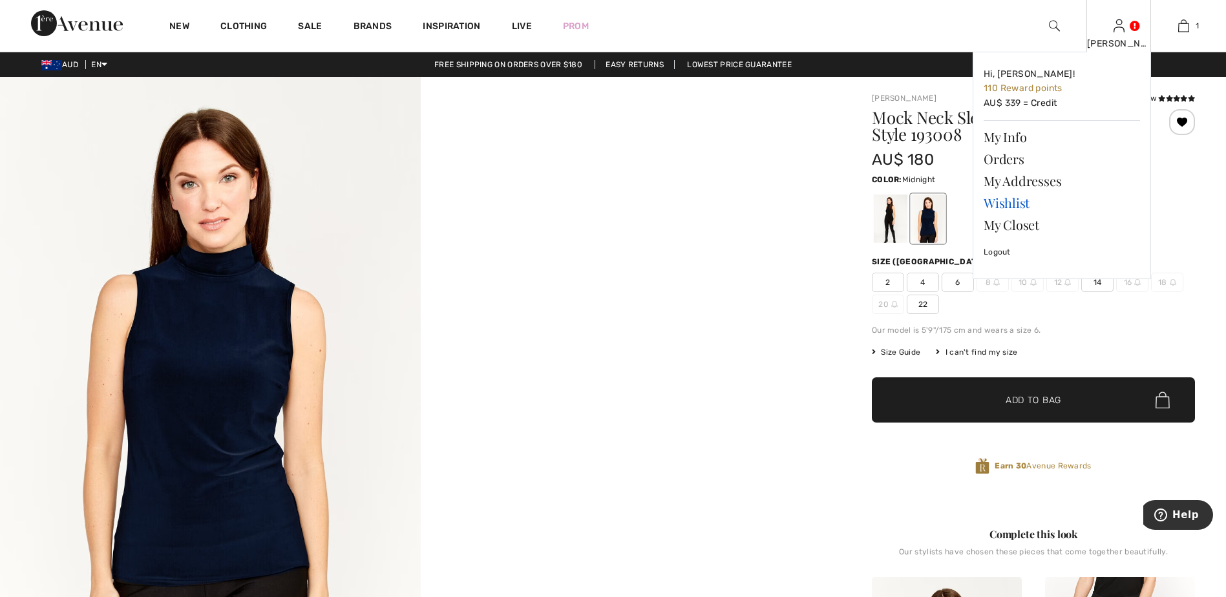
click at [1016, 204] on link "Wishlist" at bounding box center [1062, 203] width 156 height 22
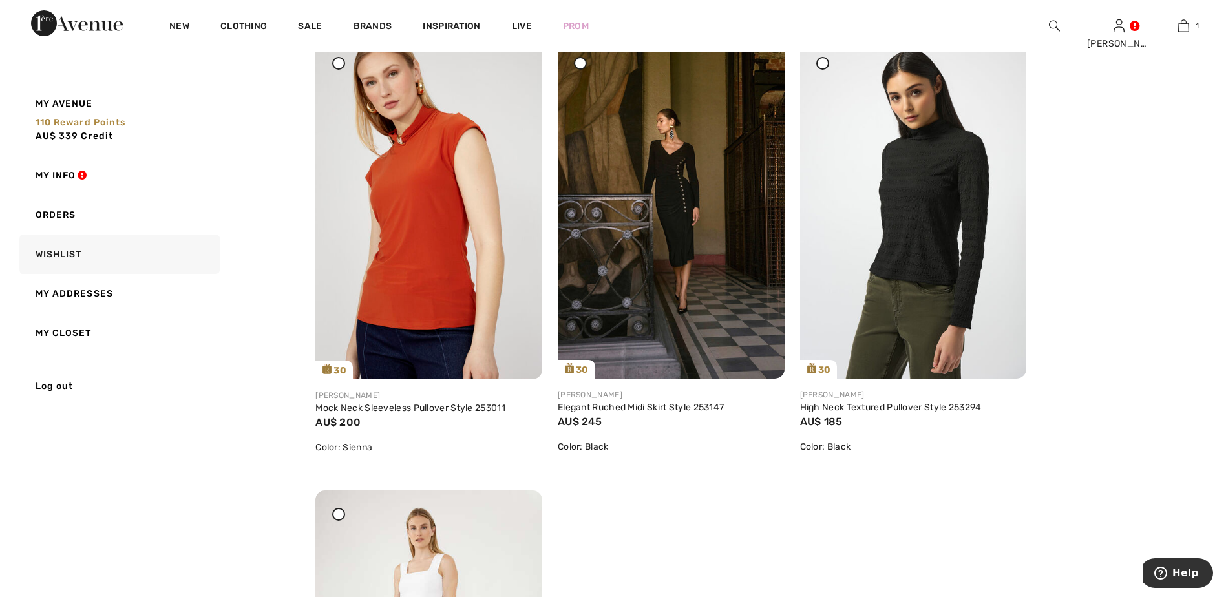
scroll to position [2780, 0]
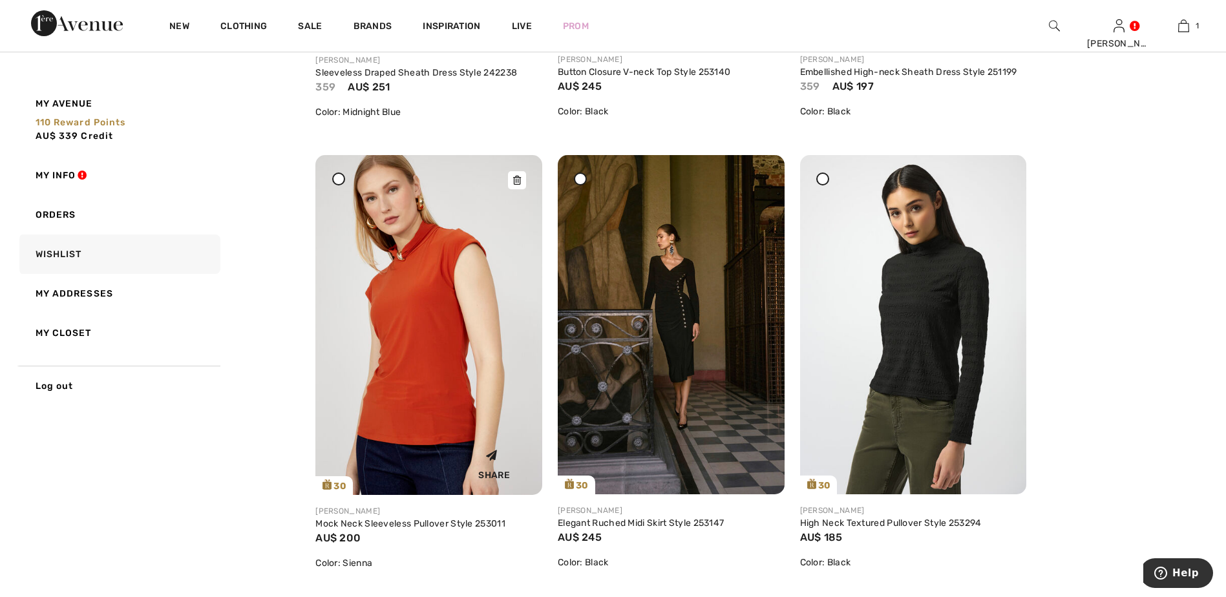
click at [484, 309] on img at bounding box center [428, 325] width 227 height 340
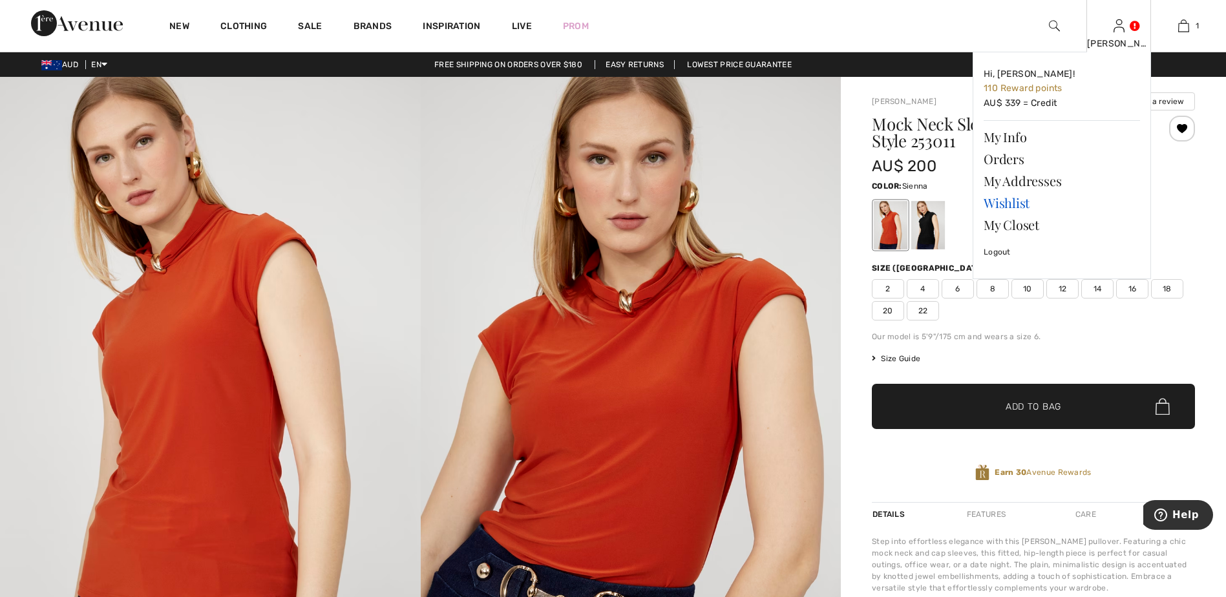
click at [1026, 201] on link "Wishlist" at bounding box center [1062, 203] width 156 height 22
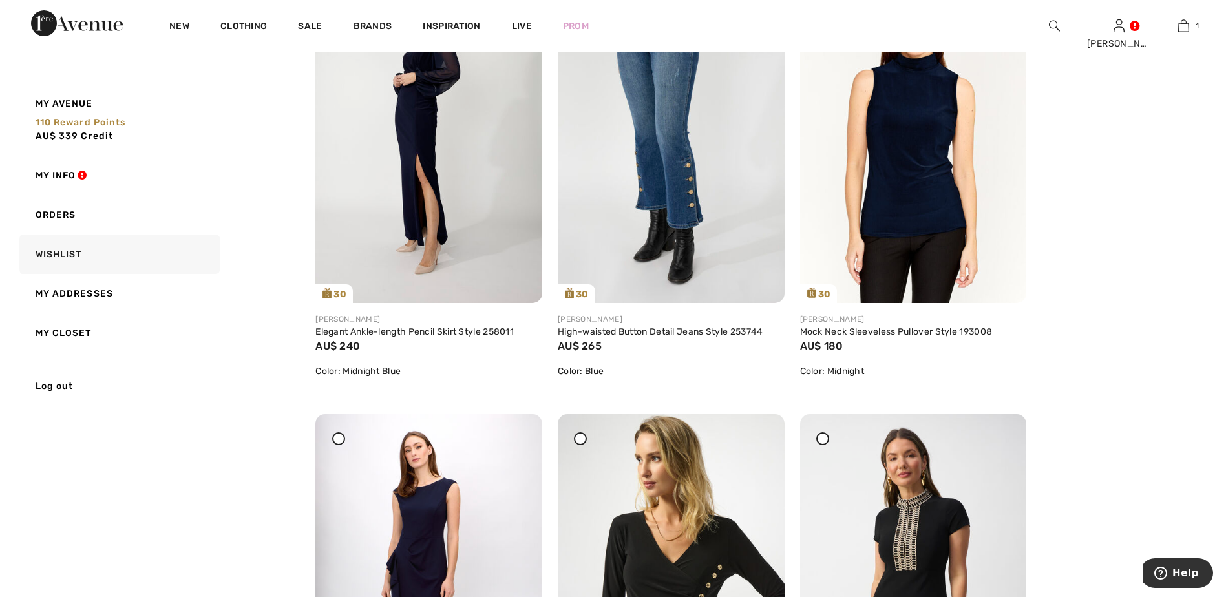
scroll to position [1939, 0]
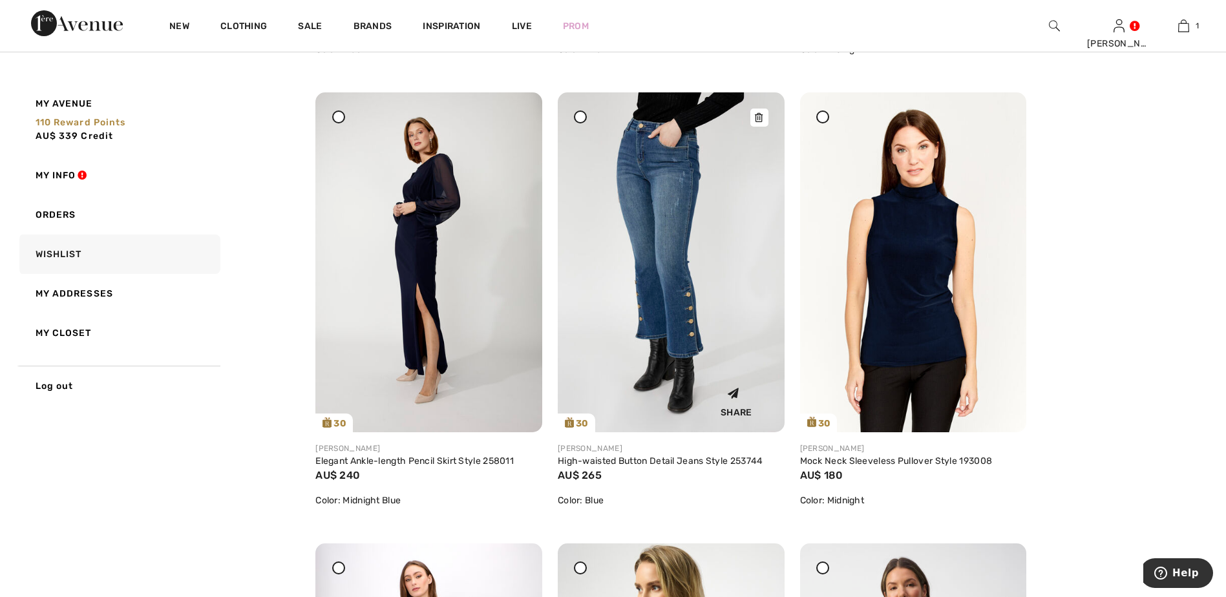
click at [657, 209] on img at bounding box center [671, 262] width 227 height 340
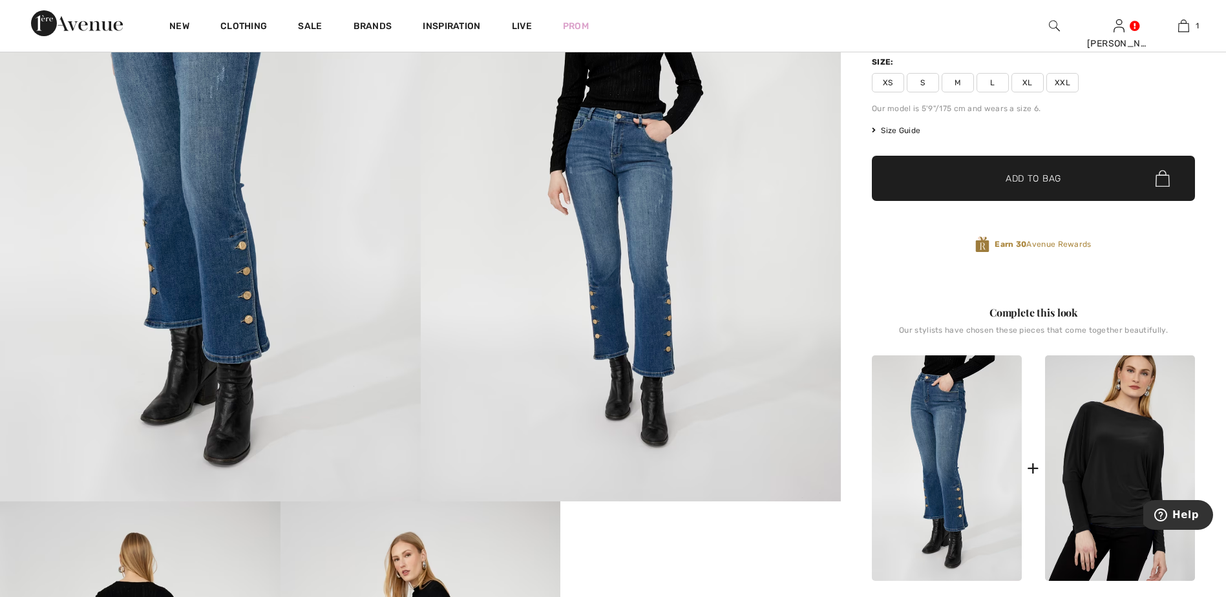
scroll to position [65, 0]
